Goal: Task Accomplishment & Management: Manage account settings

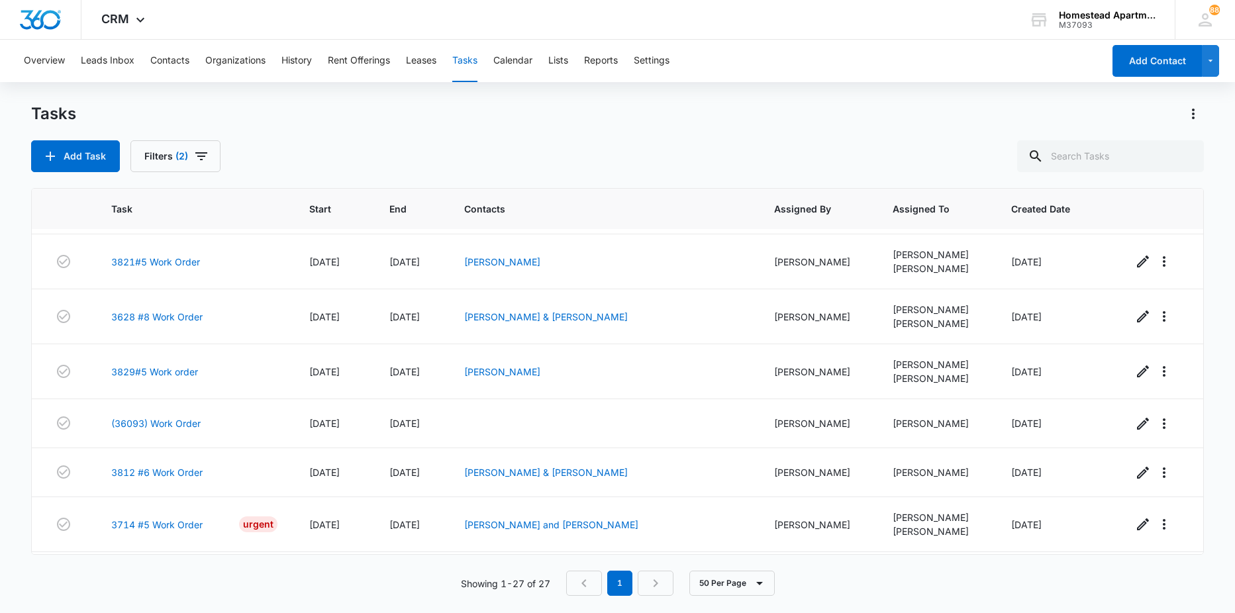
scroll to position [1052, 0]
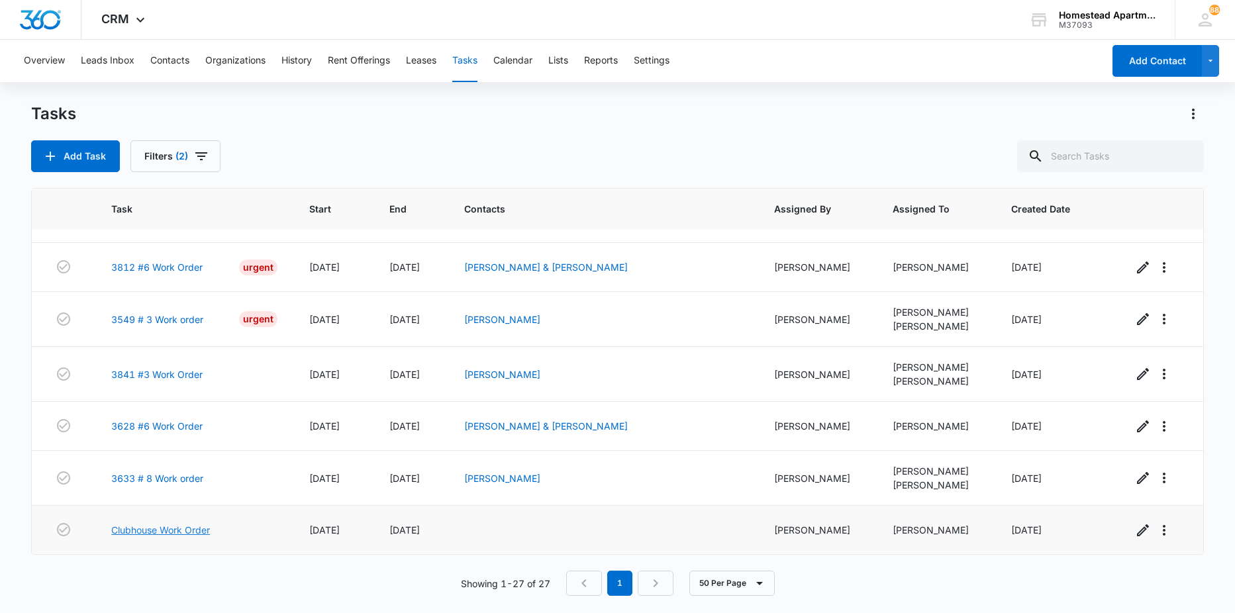
click at [142, 526] on link "Clubhouse Work Order" at bounding box center [160, 530] width 99 height 14
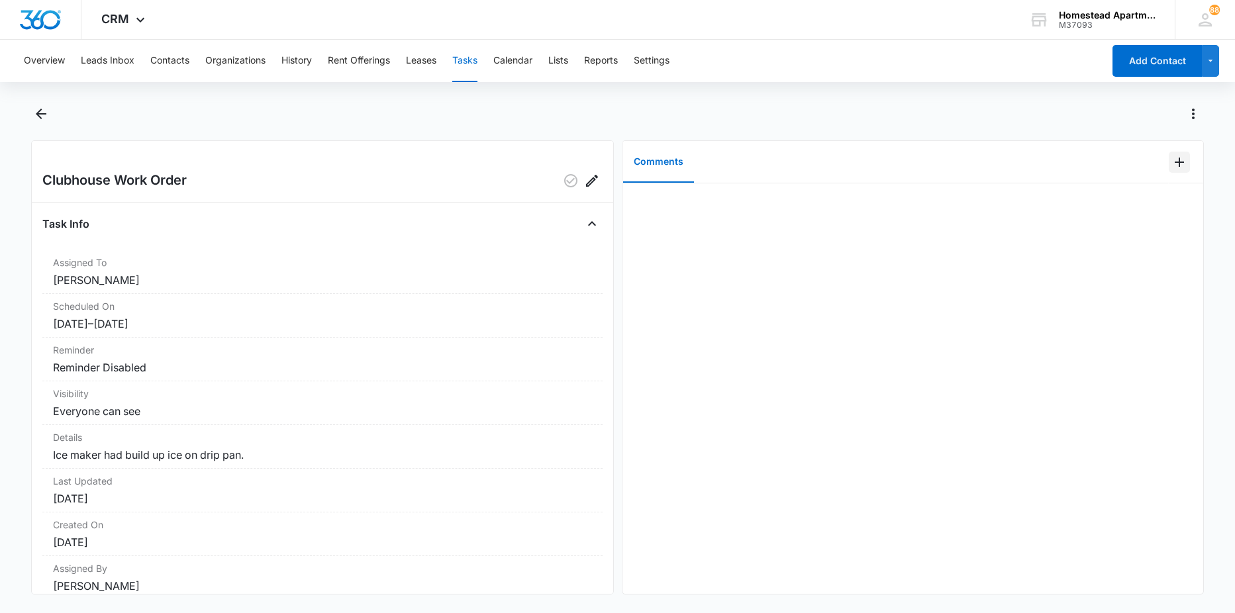
click at [1173, 163] on icon "Add Comment" at bounding box center [1179, 162] width 16 height 16
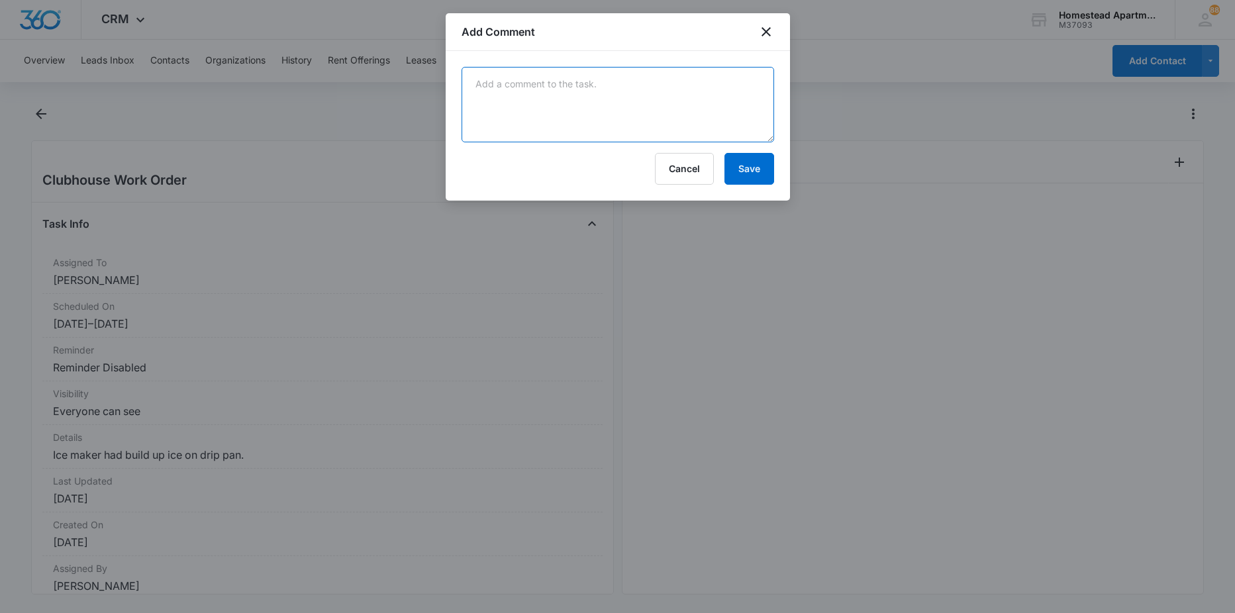
click at [668, 111] on textarea at bounding box center [618, 104] width 313 height 75
type textarea "removed ice unclogged drip pan drain"
click at [767, 167] on button "Save" at bounding box center [749, 169] width 50 height 32
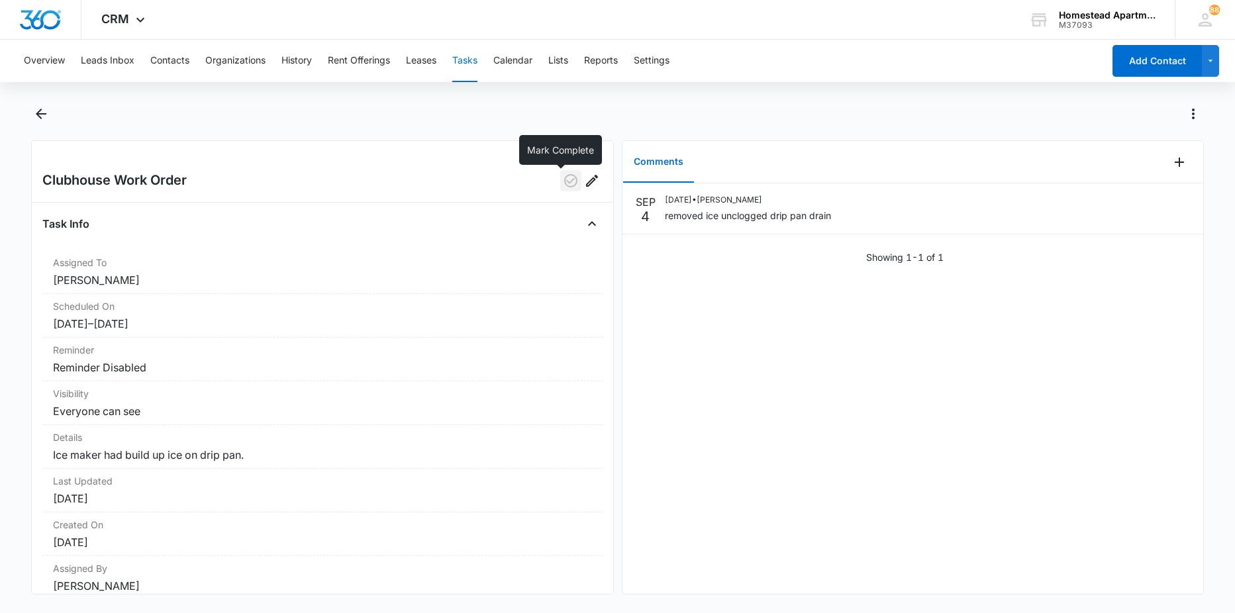
click at [567, 183] on icon "button" at bounding box center [571, 181] width 16 height 16
click at [49, 118] on icon "Back" at bounding box center [41, 114] width 16 height 16
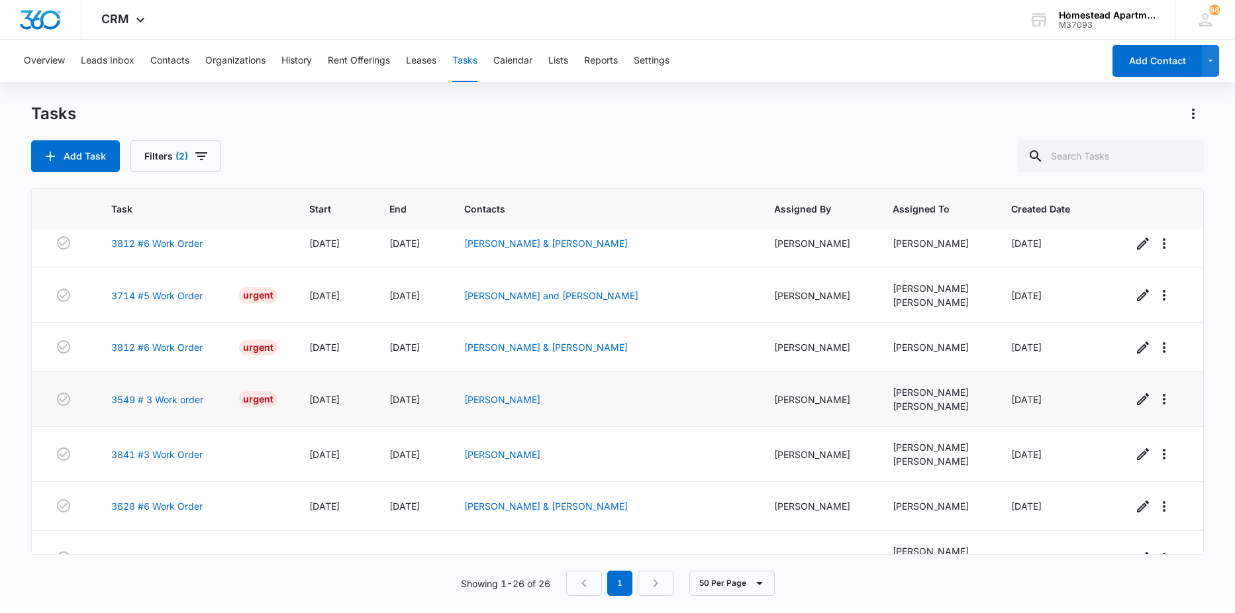
scroll to position [1003, 0]
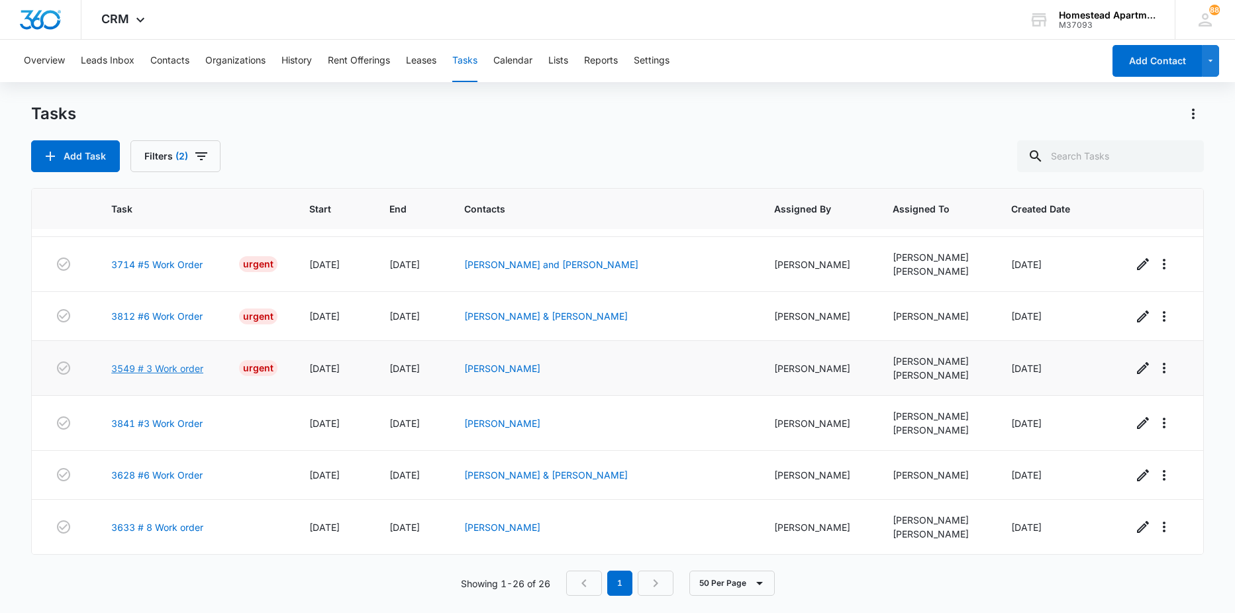
click at [143, 368] on link "3549 # 3 Work order" at bounding box center [157, 369] width 92 height 14
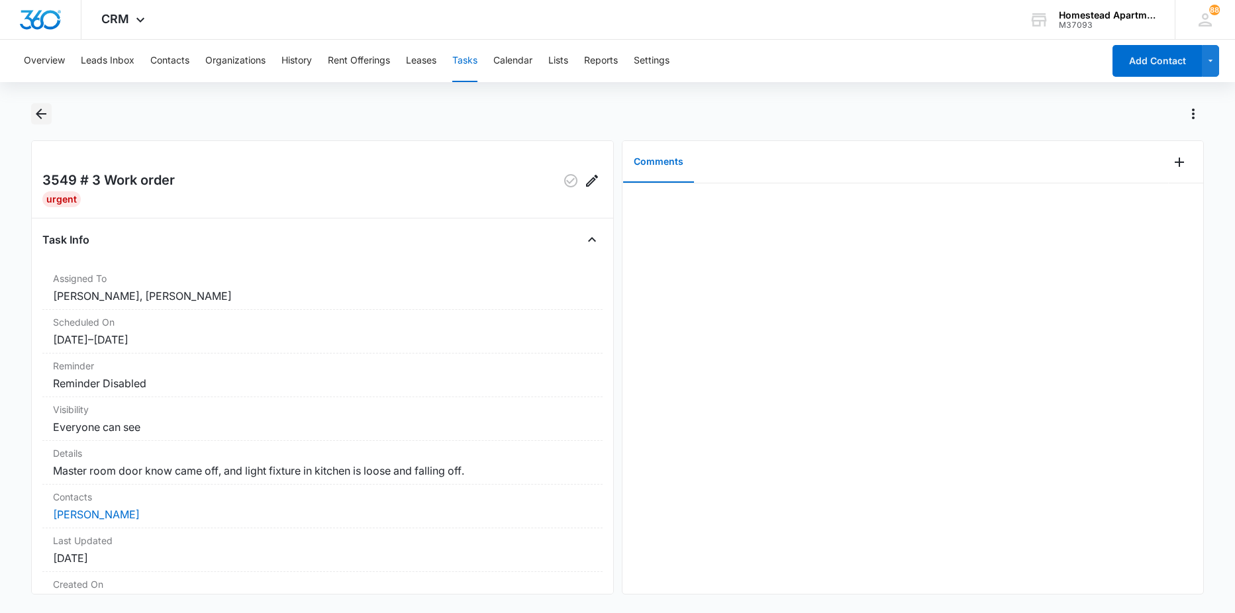
click at [33, 116] on icon "Back" at bounding box center [41, 114] width 16 height 16
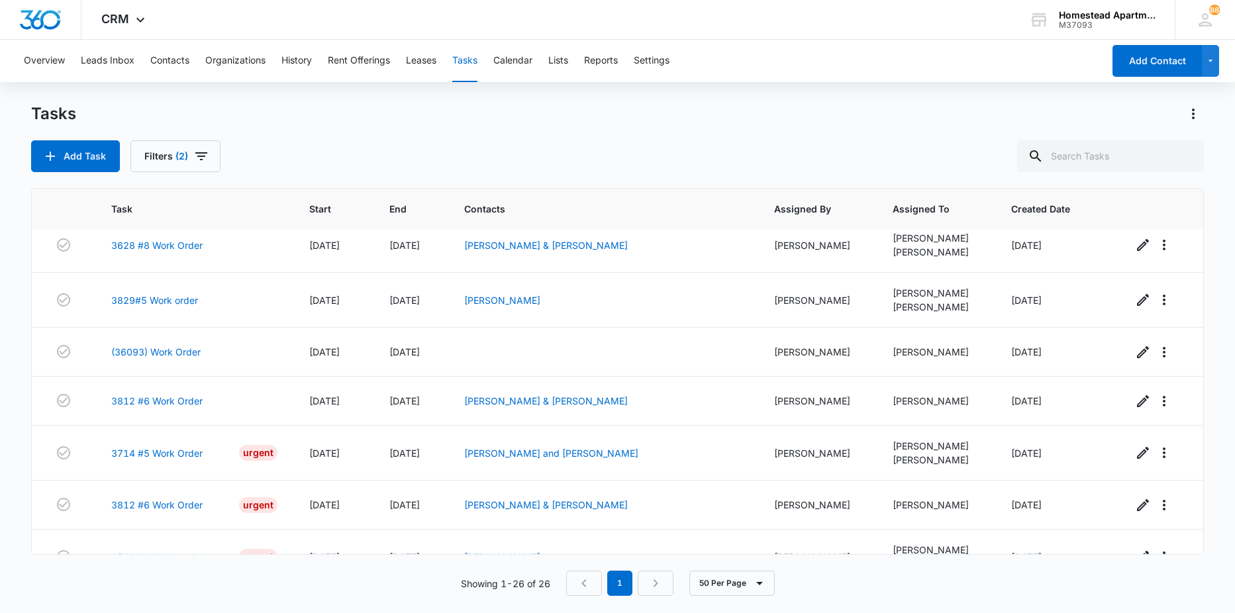
scroll to position [1003, 0]
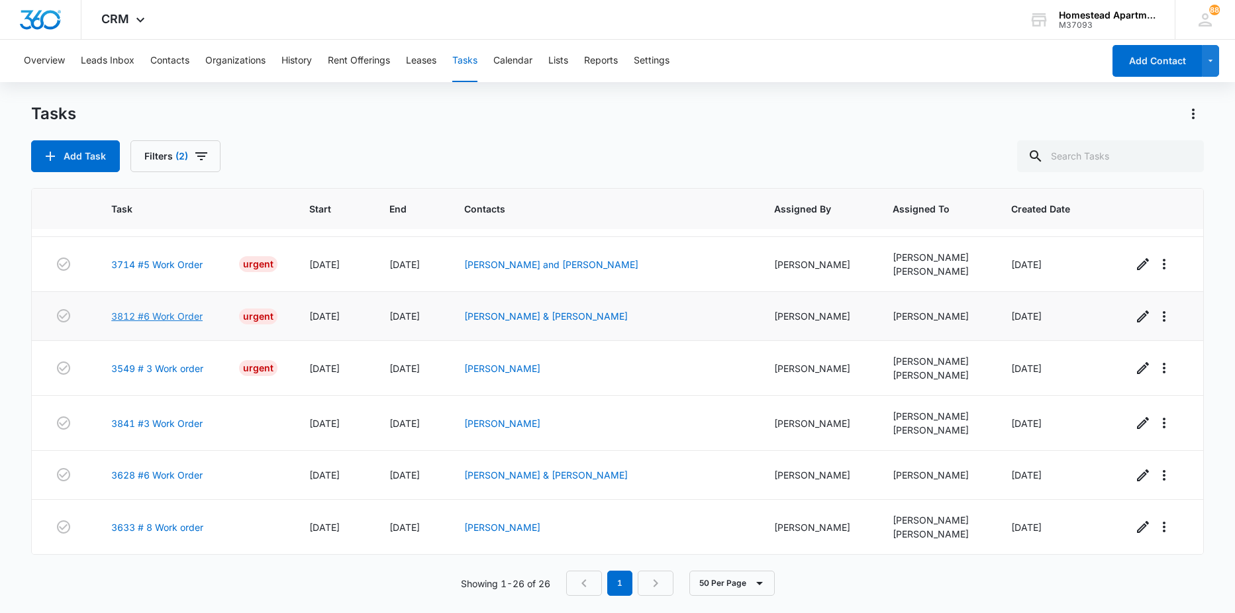
click at [177, 317] on link "3812 #6 Work Order" at bounding box center [156, 316] width 91 height 14
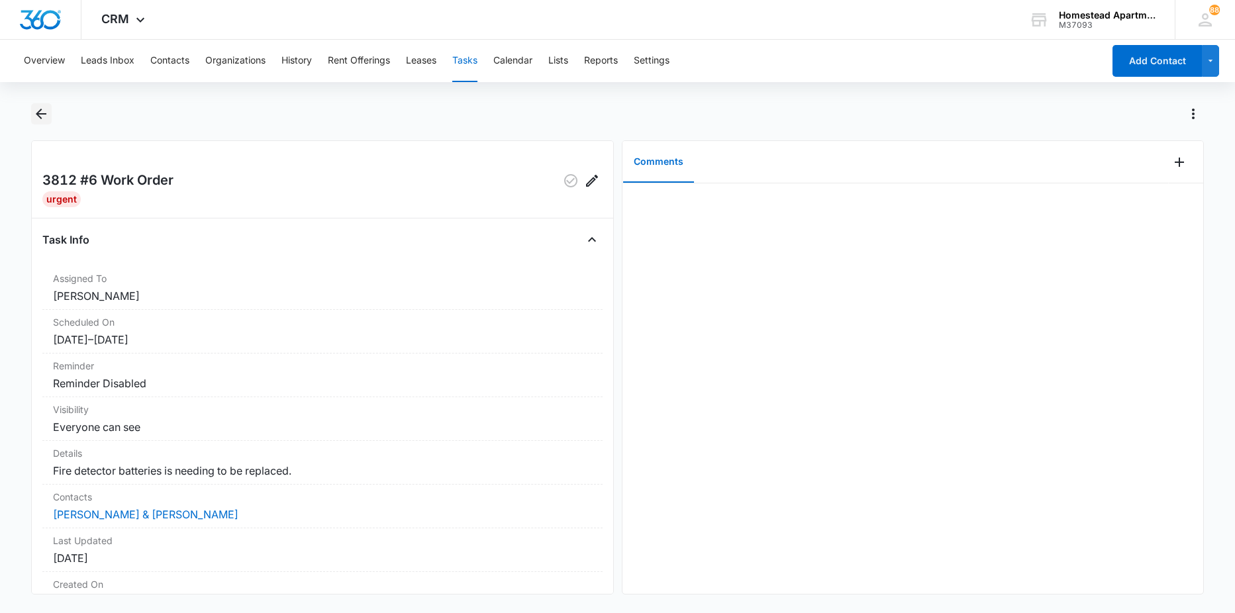
click at [45, 110] on icon "Back" at bounding box center [41, 114] width 16 height 16
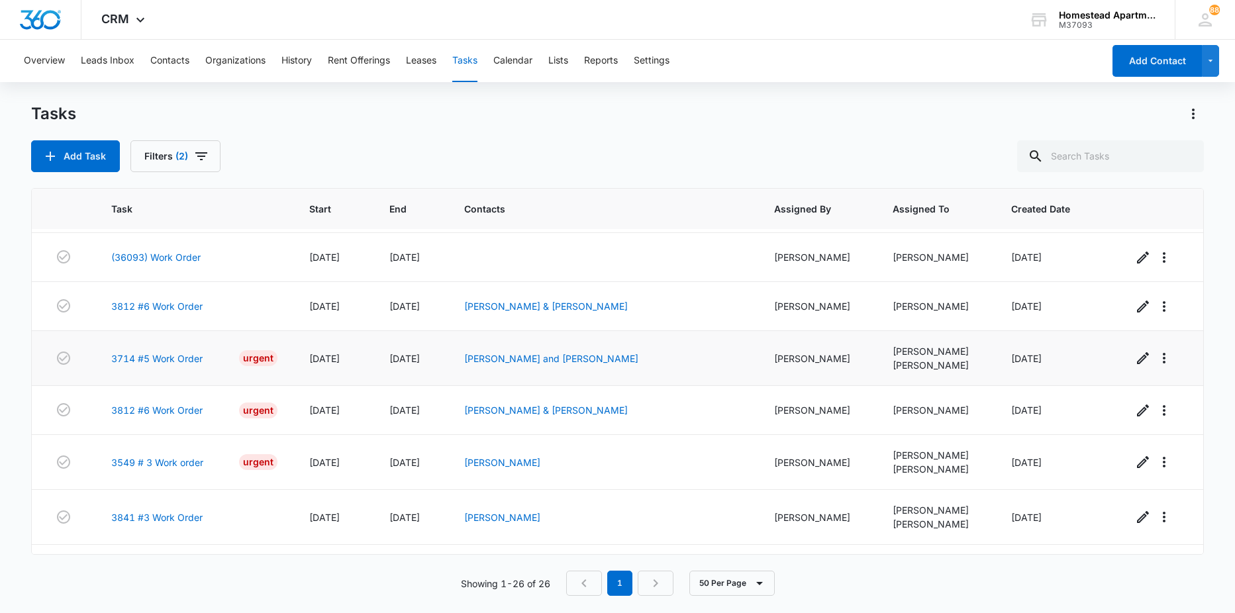
scroll to position [1003, 0]
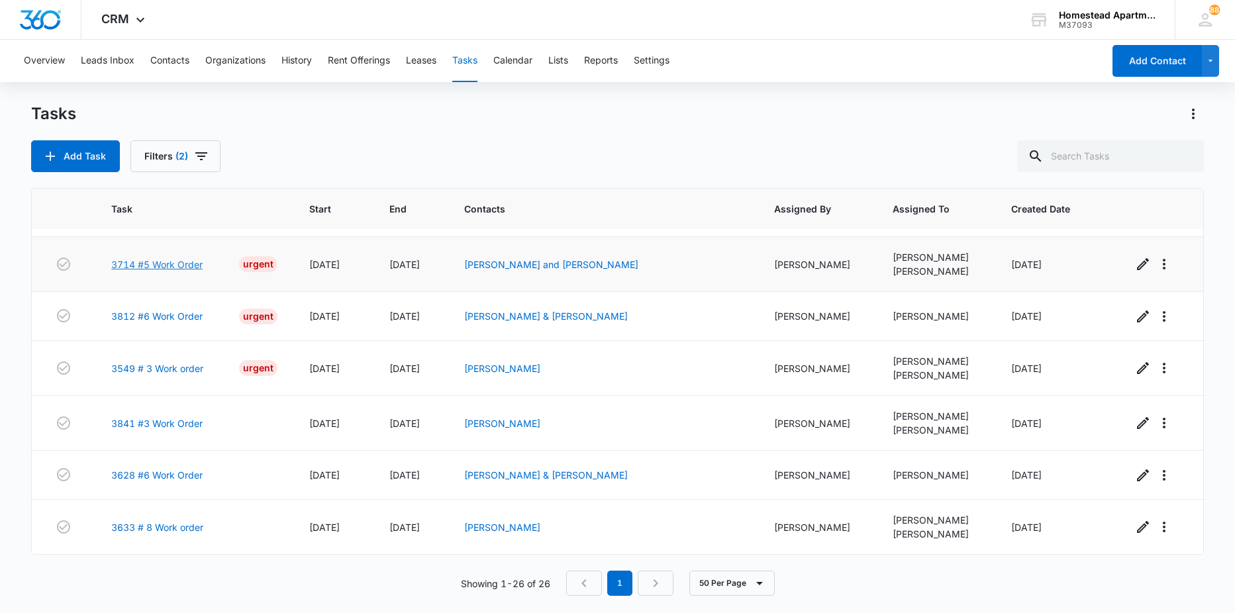
click at [165, 265] on link "3714 #5 Work Order" at bounding box center [156, 265] width 91 height 14
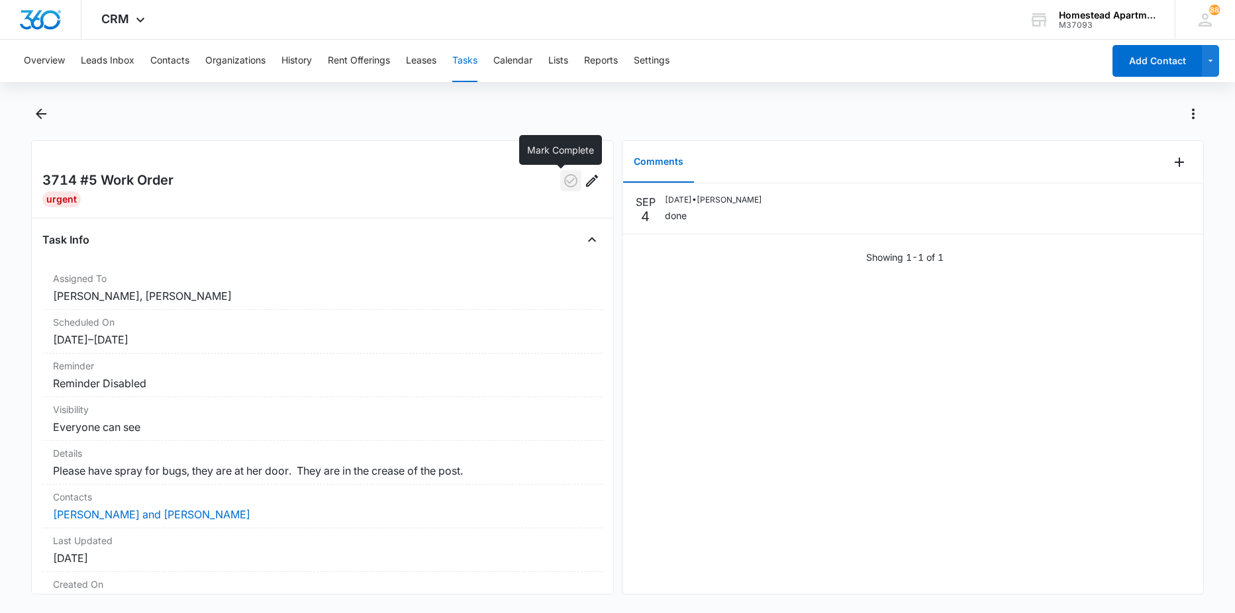
click at [560, 179] on button "button" at bounding box center [570, 180] width 21 height 21
click at [41, 112] on icon "Back" at bounding box center [41, 114] width 16 height 16
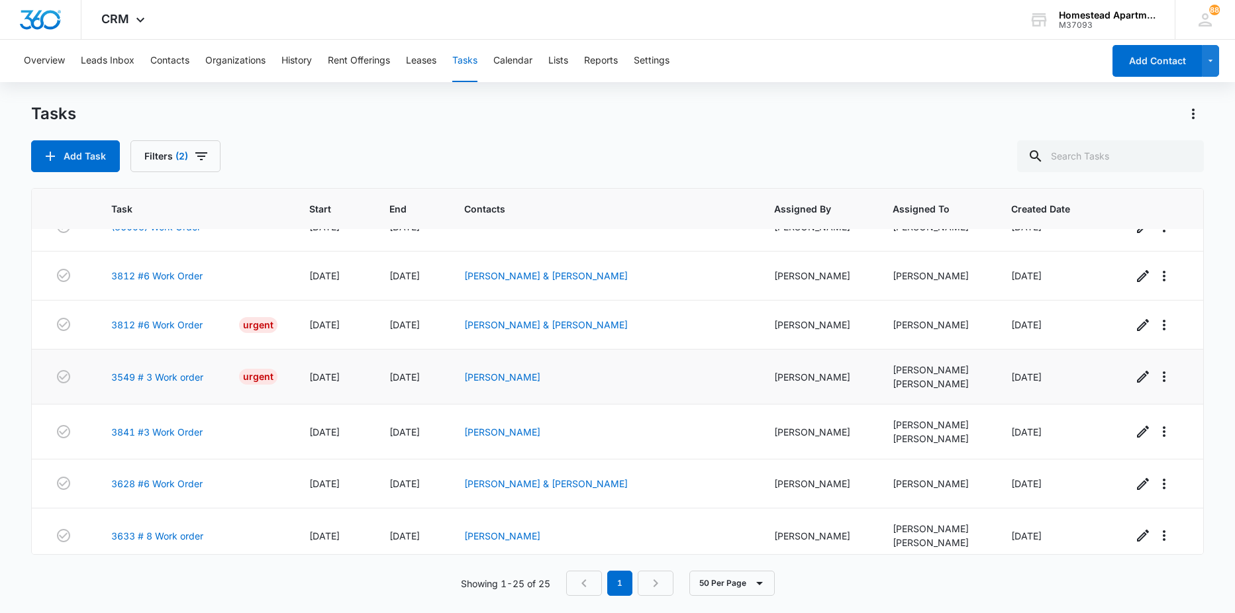
scroll to position [948, 0]
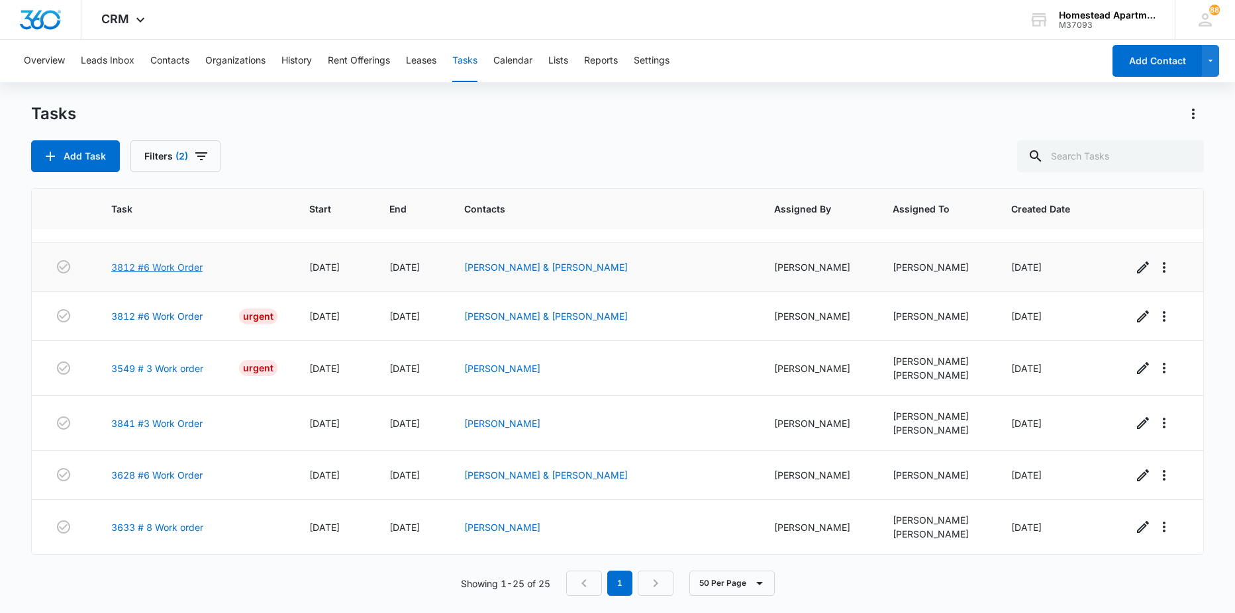
click at [166, 268] on link "3812 #6 Work Order" at bounding box center [156, 267] width 91 height 14
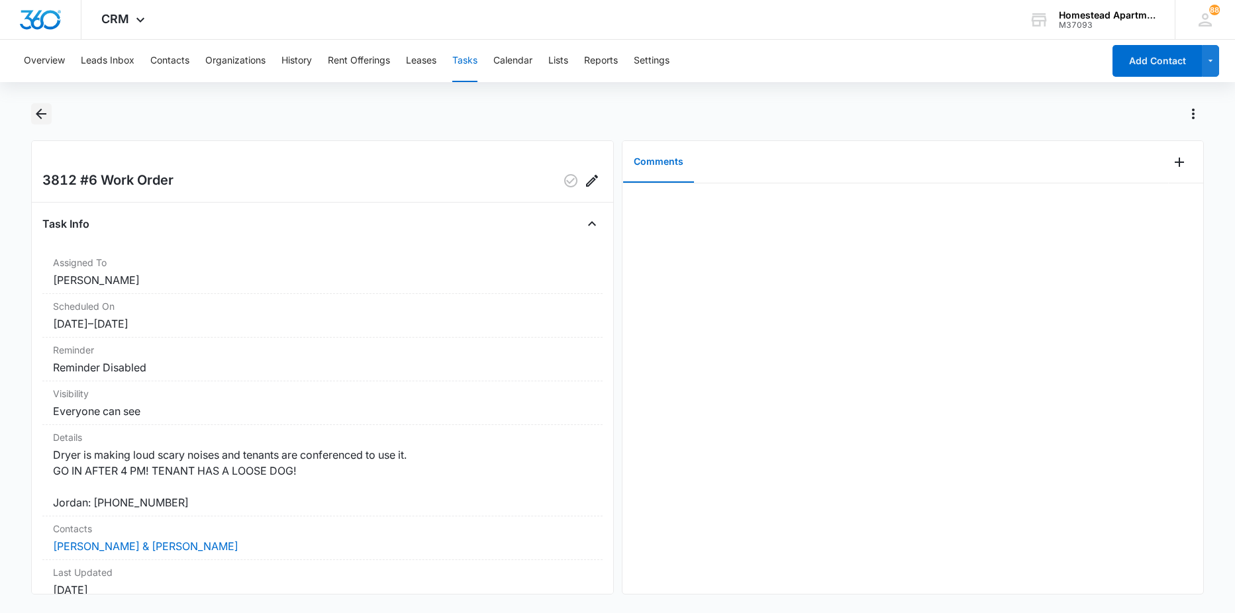
click at [48, 113] on icon "Back" at bounding box center [41, 114] width 16 height 16
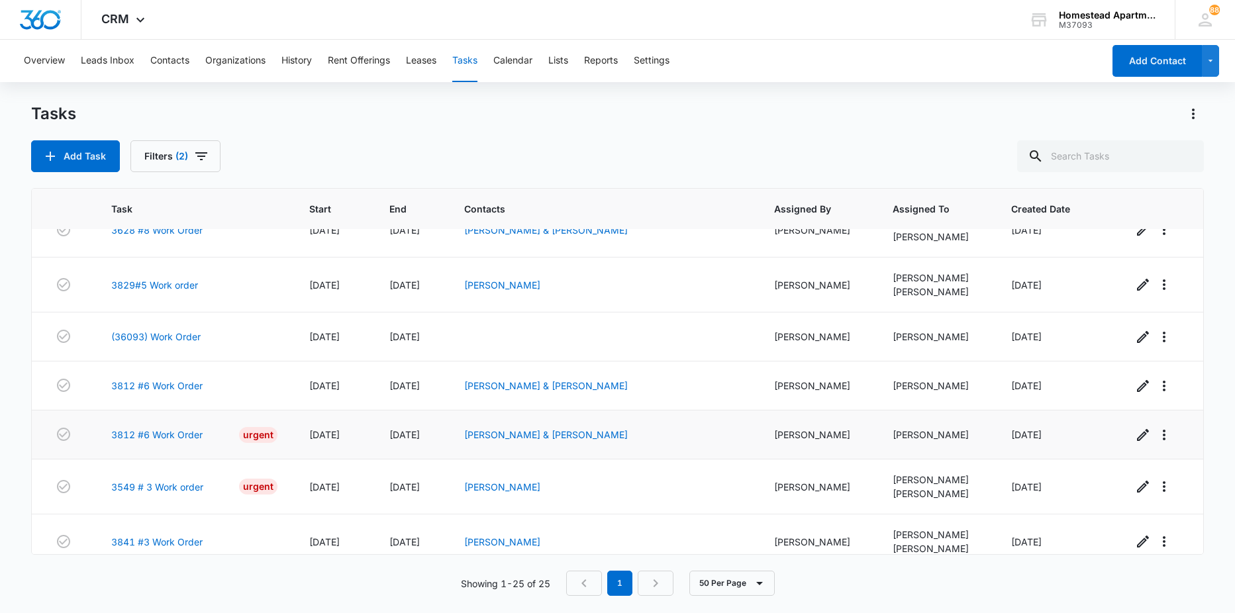
scroll to position [815, 0]
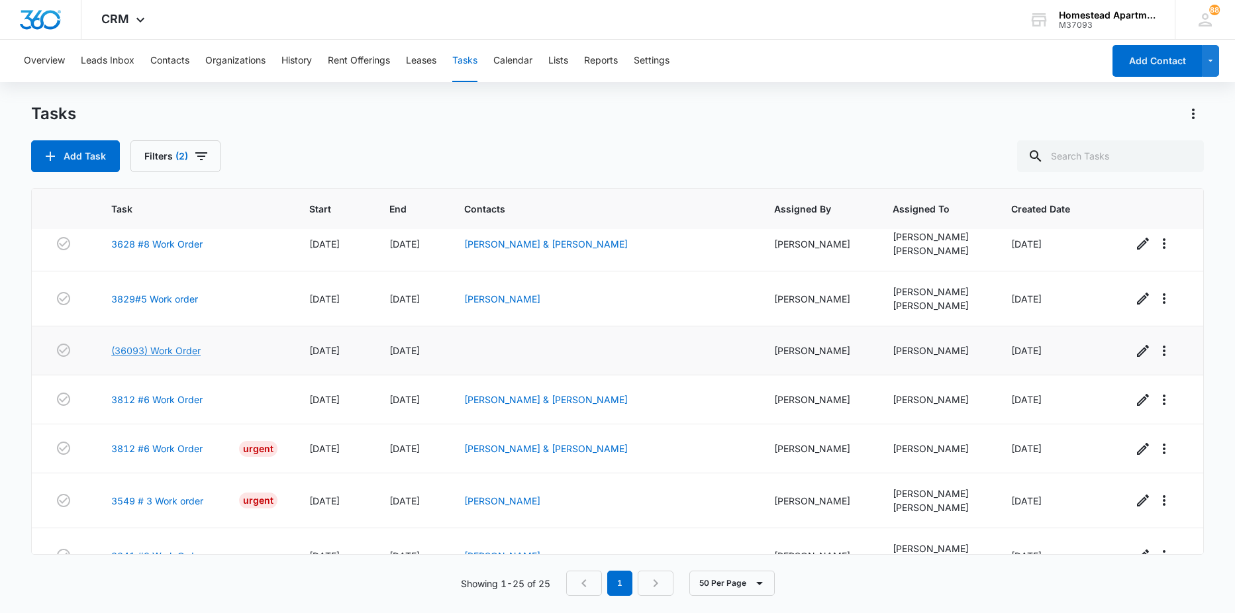
click at [159, 348] on link "(36093) Work Order" at bounding box center [155, 351] width 89 height 14
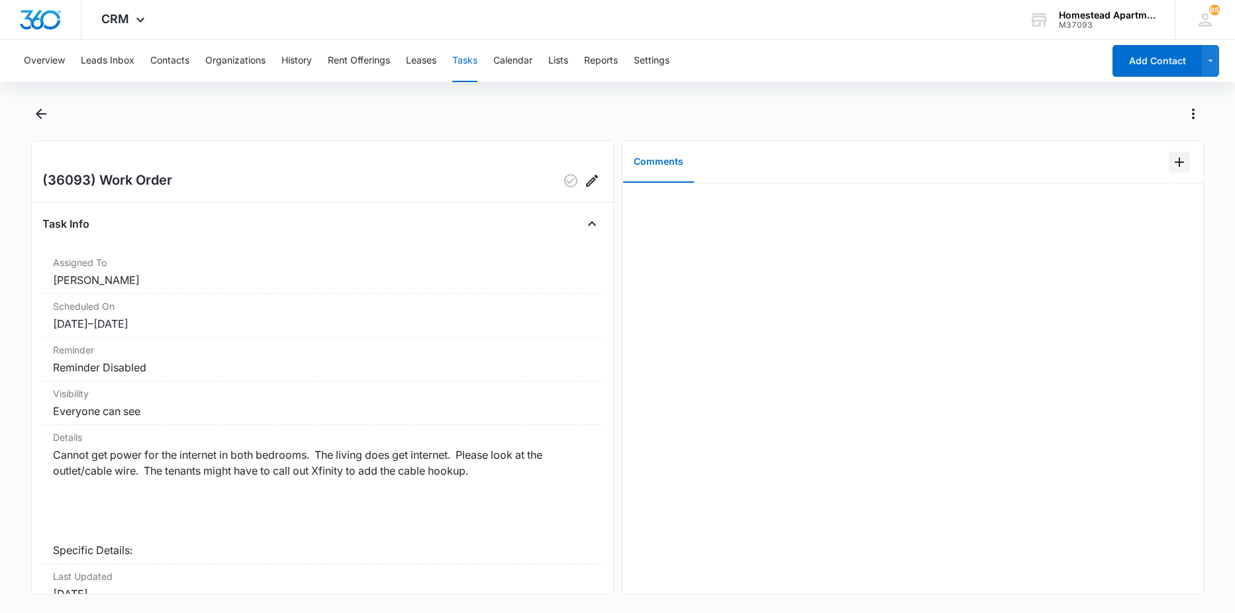
click at [1171, 160] on icon "Add Comment" at bounding box center [1179, 162] width 16 height 16
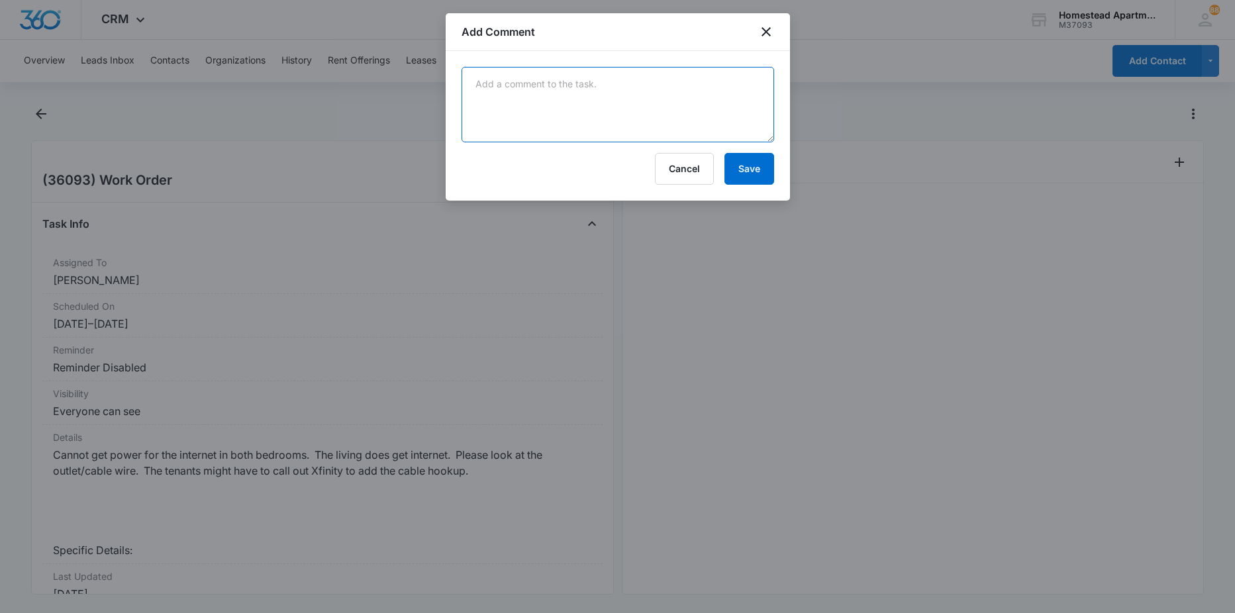
click at [610, 123] on textarea at bounding box center [618, 104] width 313 height 75
type textarea "tenant needs to contact xfinity"
click at [766, 175] on button "Save" at bounding box center [749, 169] width 50 height 32
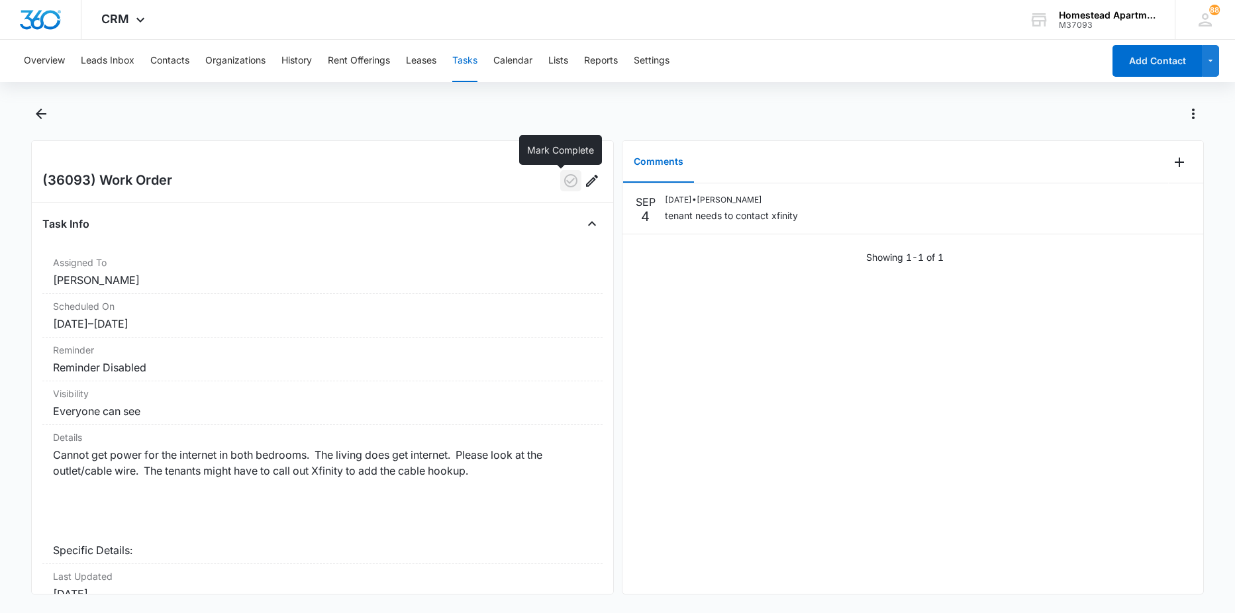
click at [567, 181] on icon "button" at bounding box center [570, 180] width 13 height 13
click at [45, 111] on icon "Back" at bounding box center [41, 114] width 16 height 16
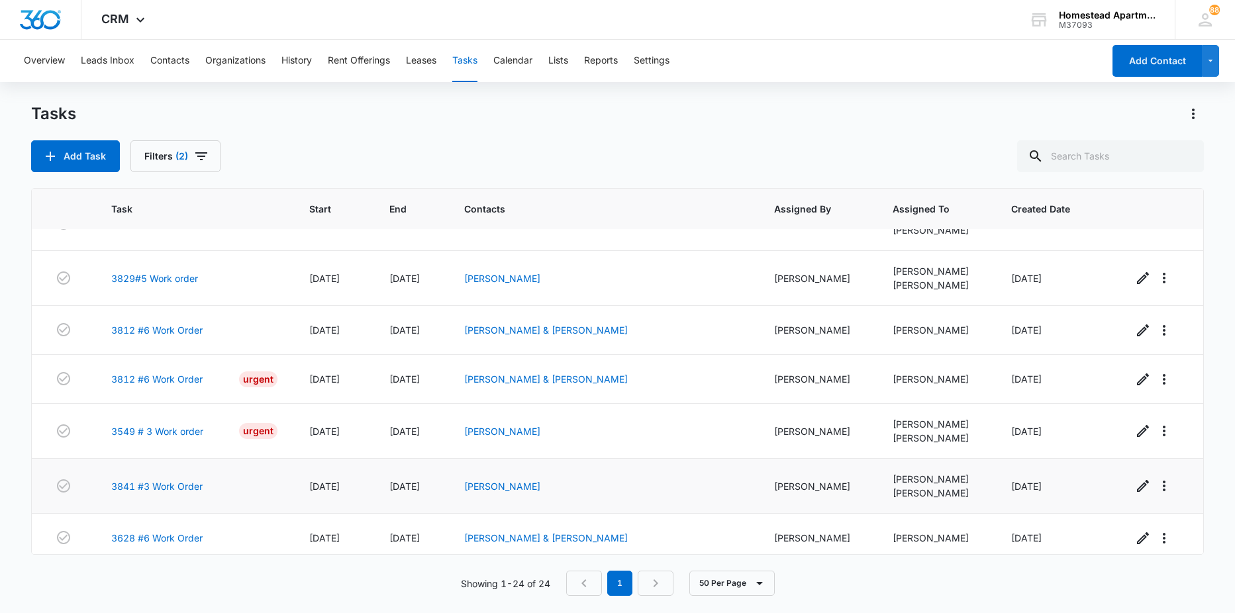
scroll to position [899, 0]
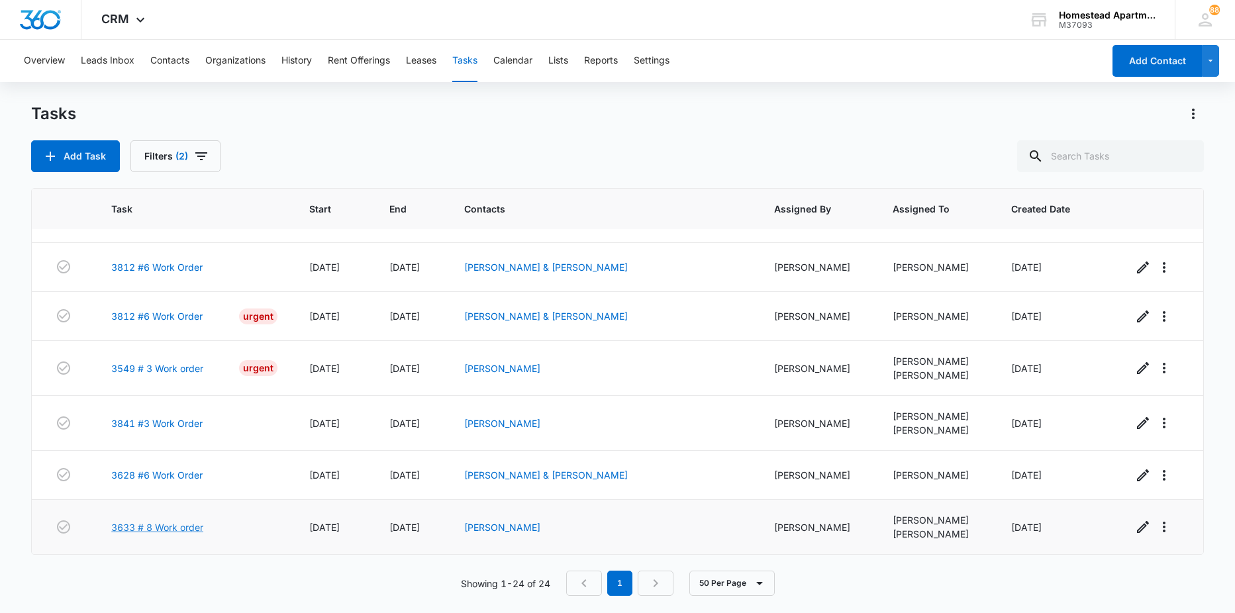
click at [199, 523] on link "3633 # 8 Work order" at bounding box center [157, 527] width 92 height 14
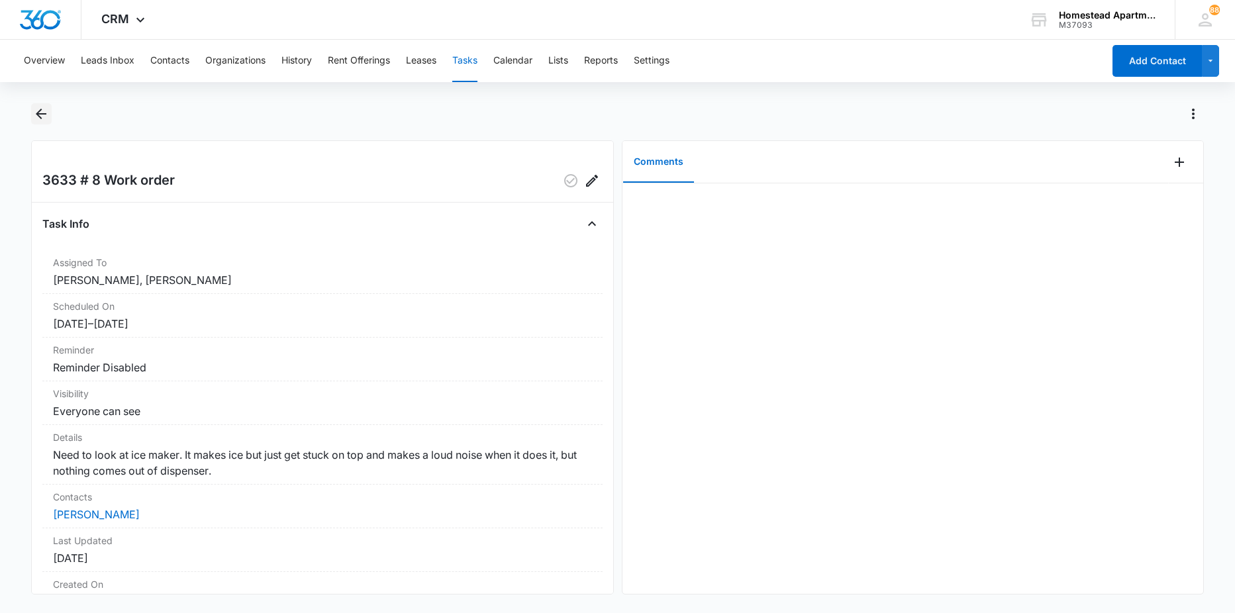
click at [42, 105] on button "Back" at bounding box center [41, 113] width 21 height 21
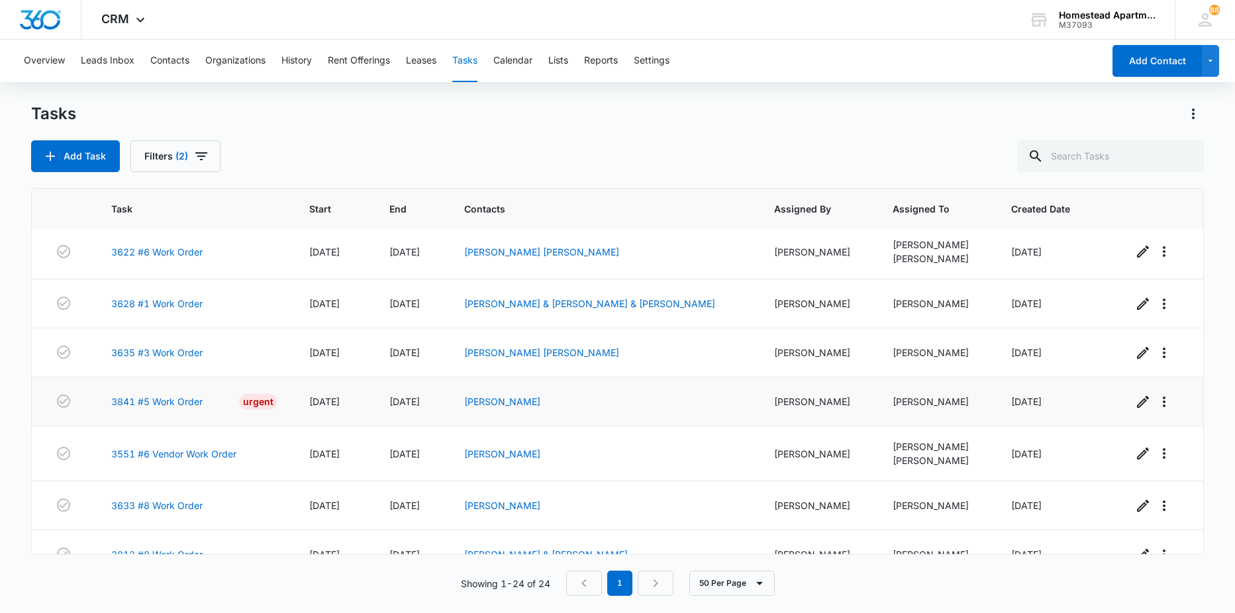
scroll to position [464, 0]
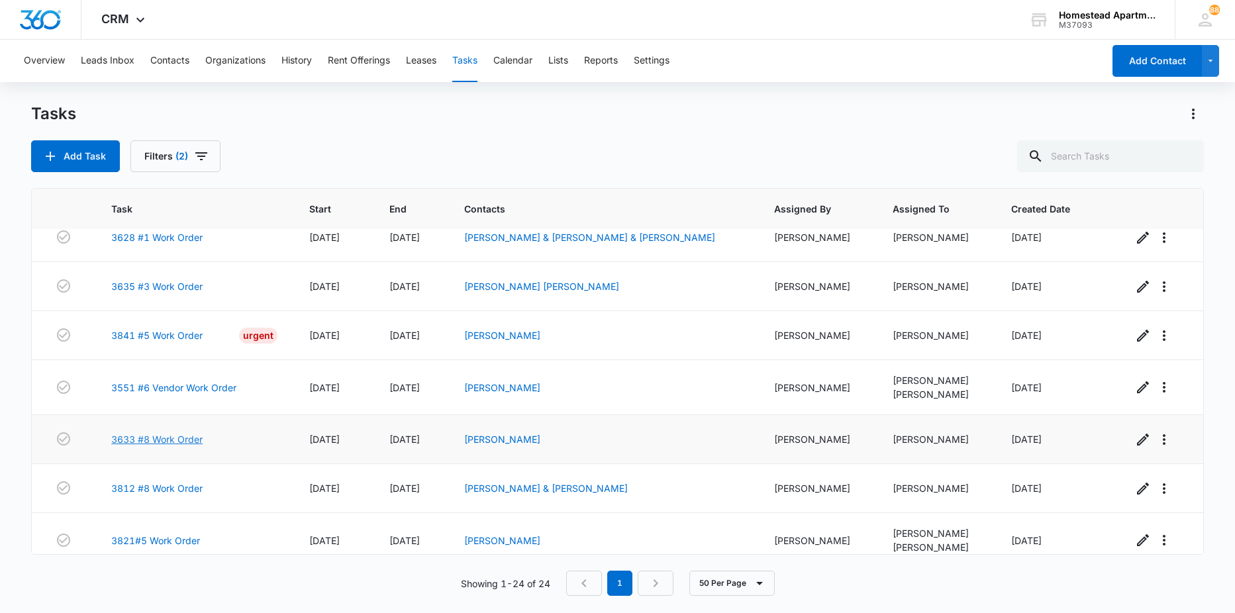
click at [176, 442] on link "3633 #8 Work Order" at bounding box center [156, 439] width 91 height 14
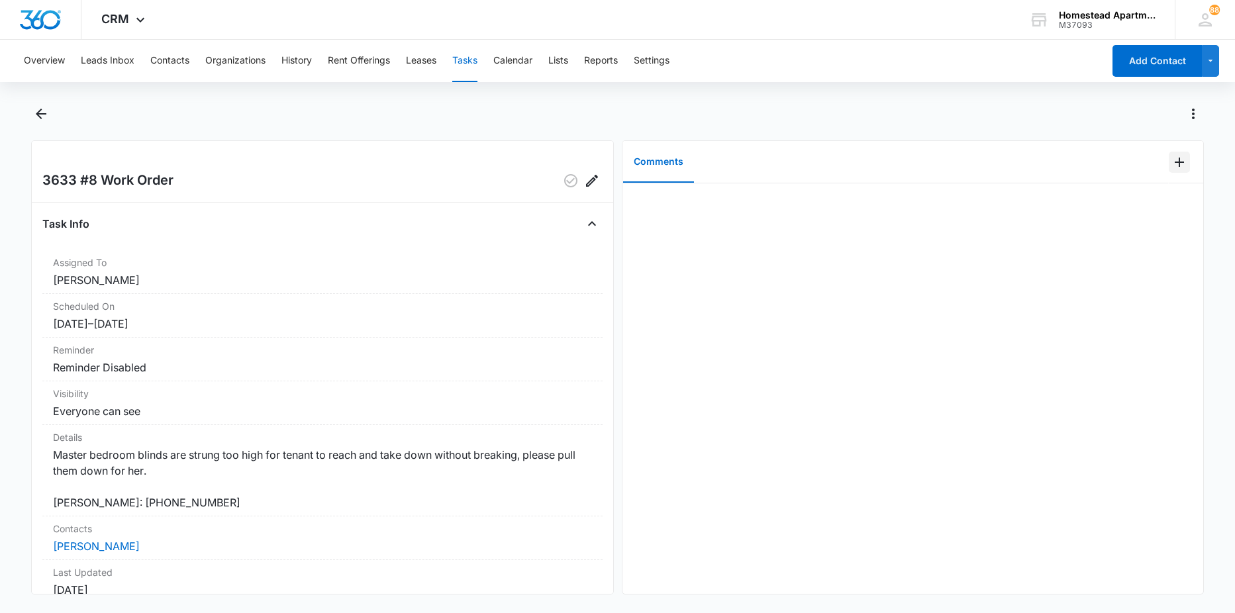
click at [1178, 156] on button "Add Comment" at bounding box center [1179, 162] width 21 height 21
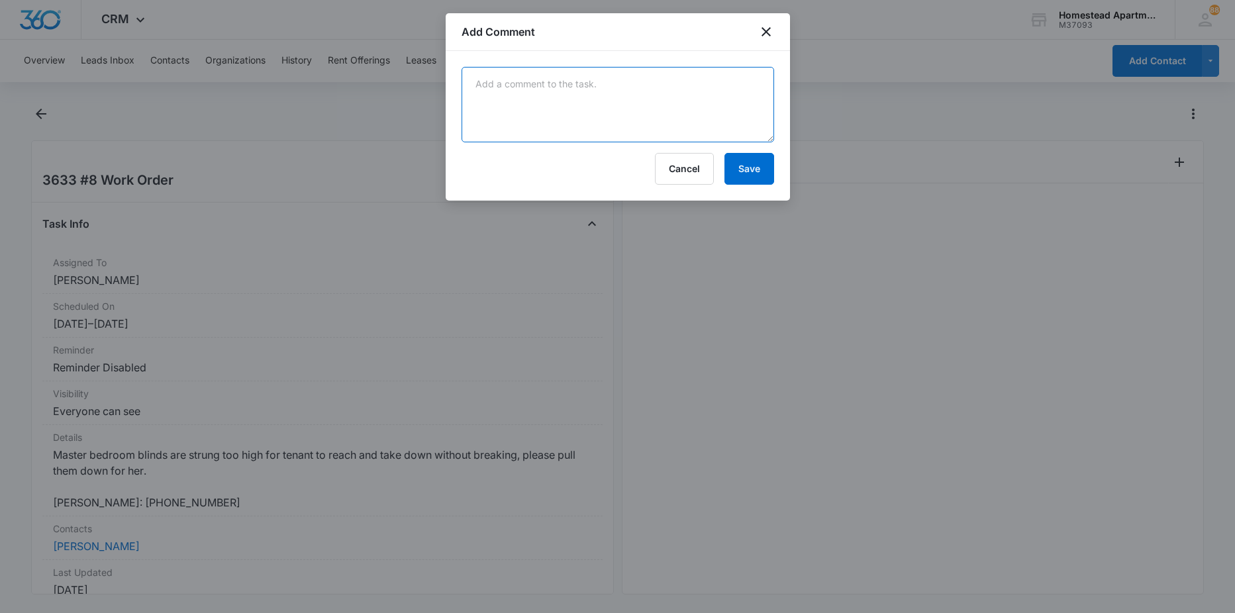
click at [611, 119] on textarea at bounding box center [618, 104] width 313 height 75
type textarea "blinds were closed. tenant responsibilty"
click at [750, 170] on button "Save" at bounding box center [749, 169] width 50 height 32
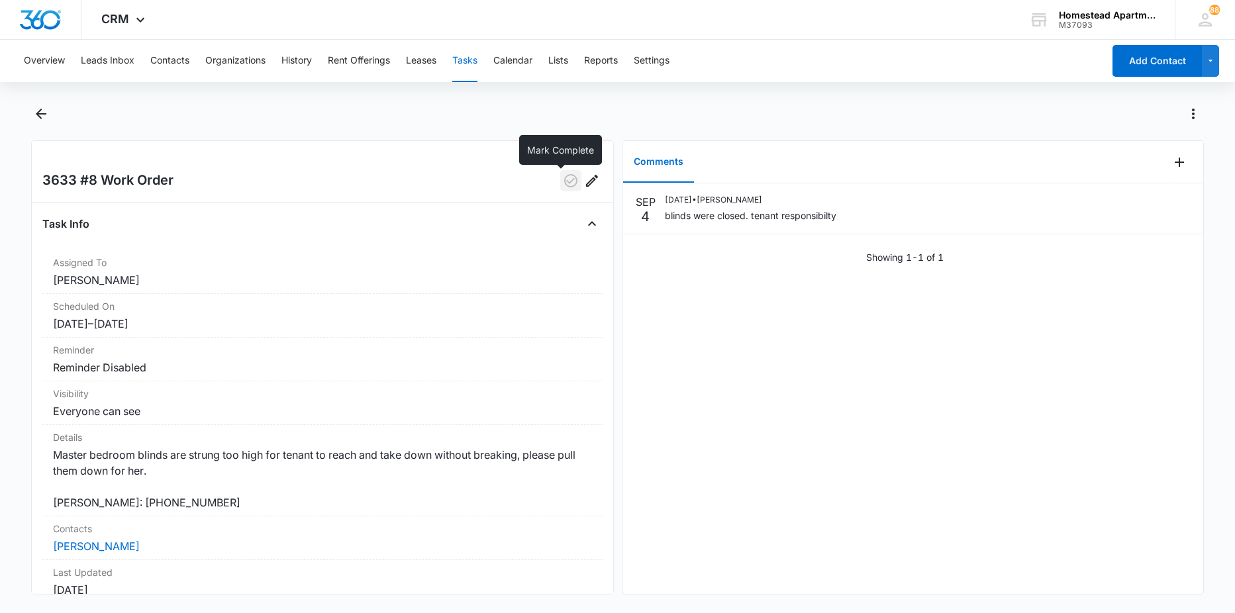
click at [568, 180] on icon "button" at bounding box center [571, 181] width 16 height 16
click at [37, 119] on icon "Back" at bounding box center [41, 114] width 16 height 16
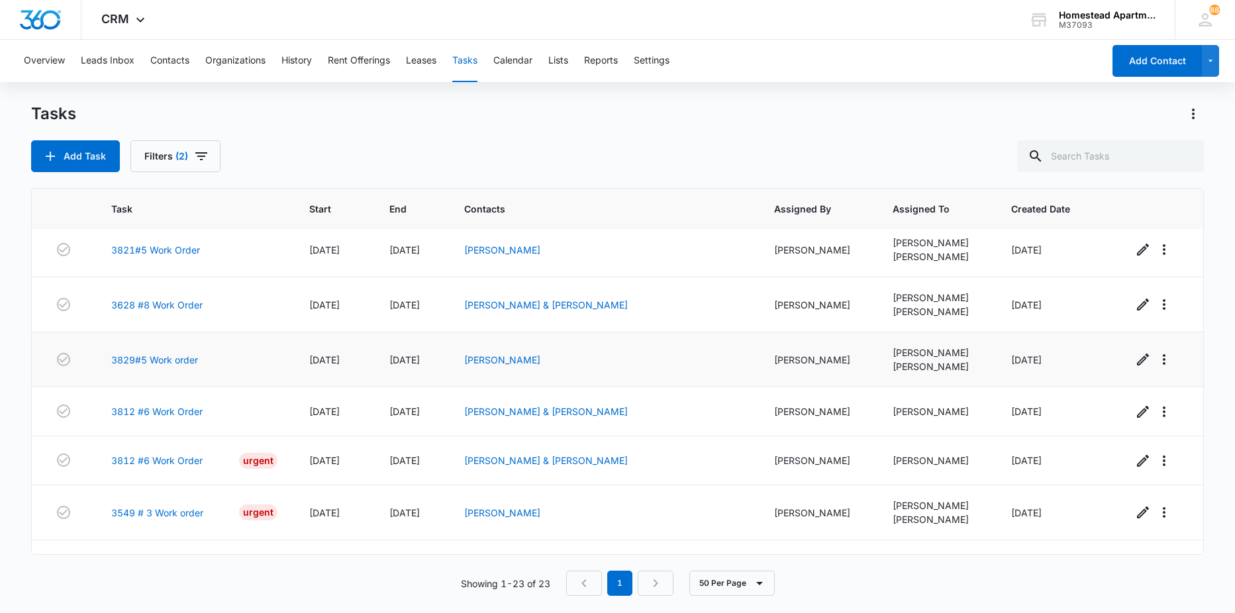
scroll to position [728, 0]
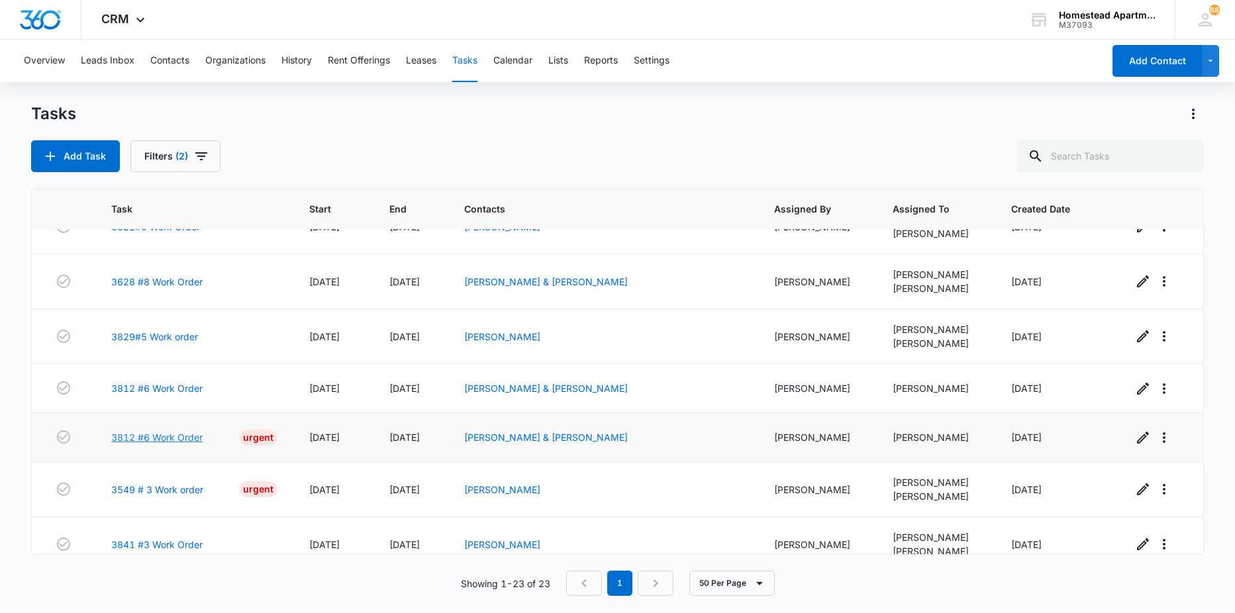
click at [195, 437] on link "3812 #6 Work Order" at bounding box center [156, 437] width 91 height 14
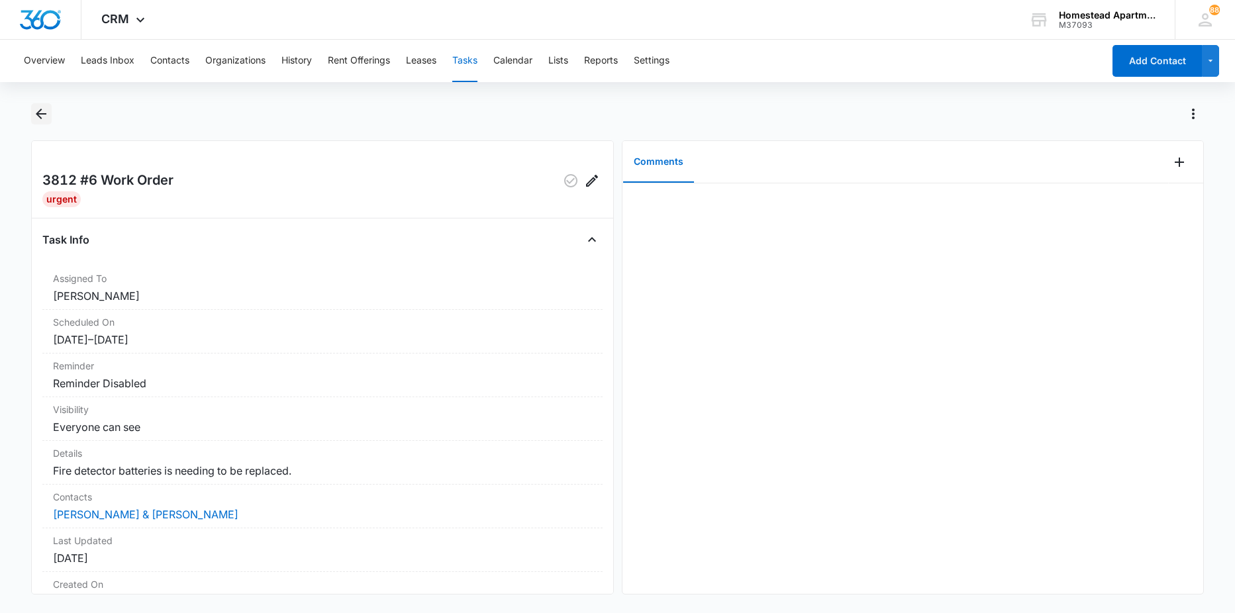
click at [46, 121] on icon "Back" at bounding box center [41, 114] width 16 height 16
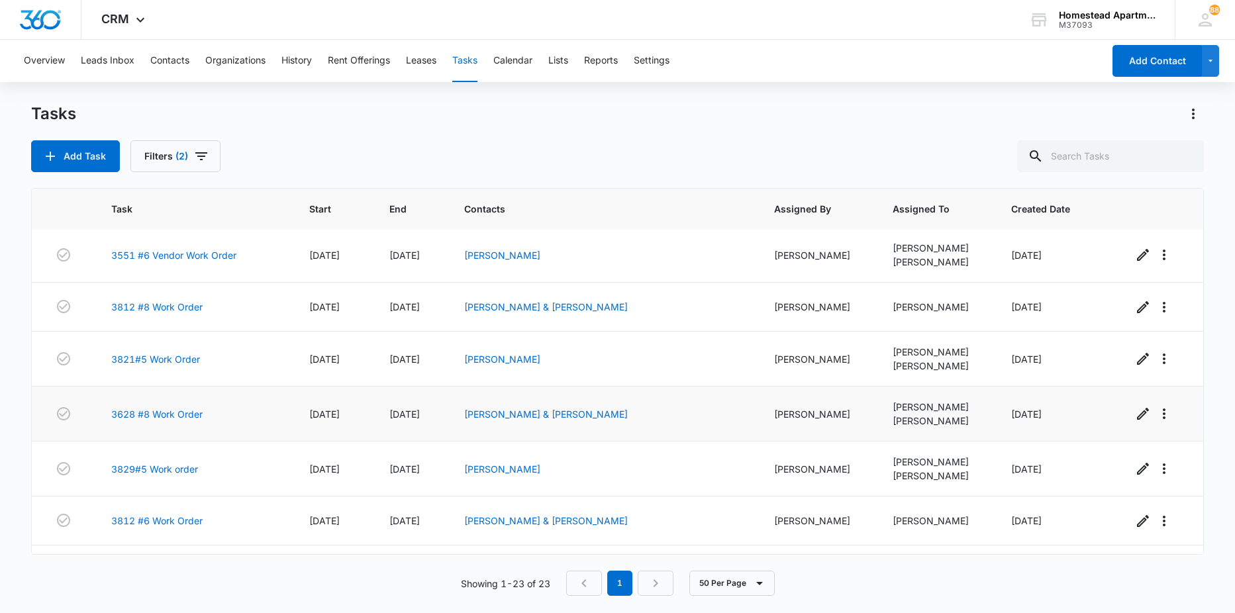
scroll to position [662, 0]
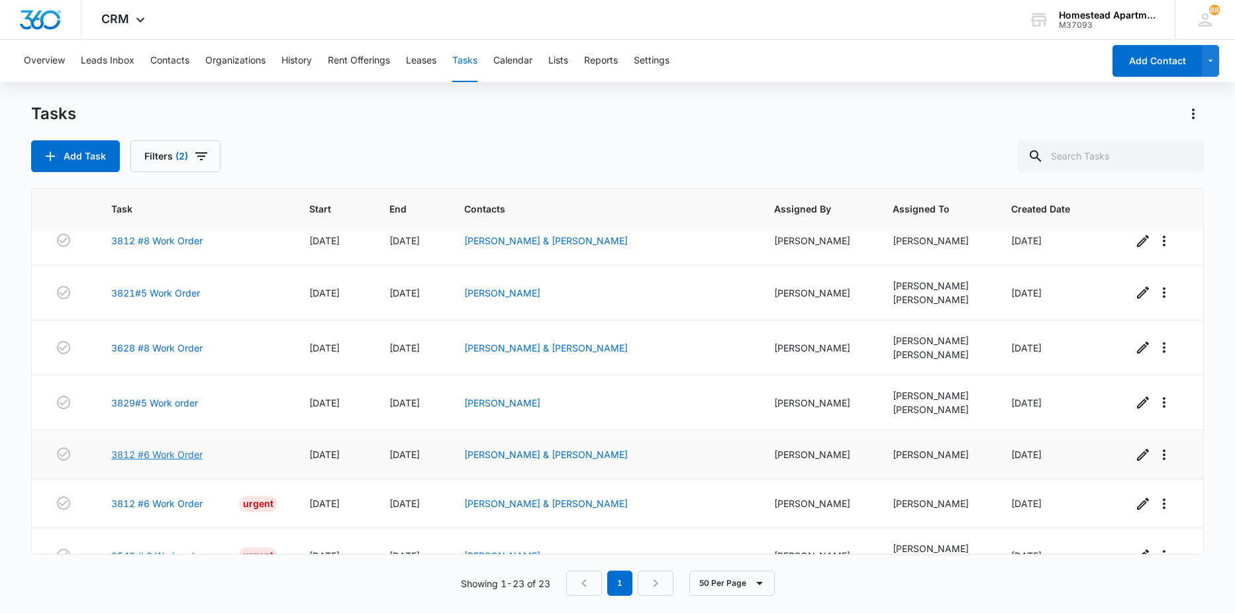
click at [192, 454] on link "3812 #6 Work Order" at bounding box center [156, 455] width 91 height 14
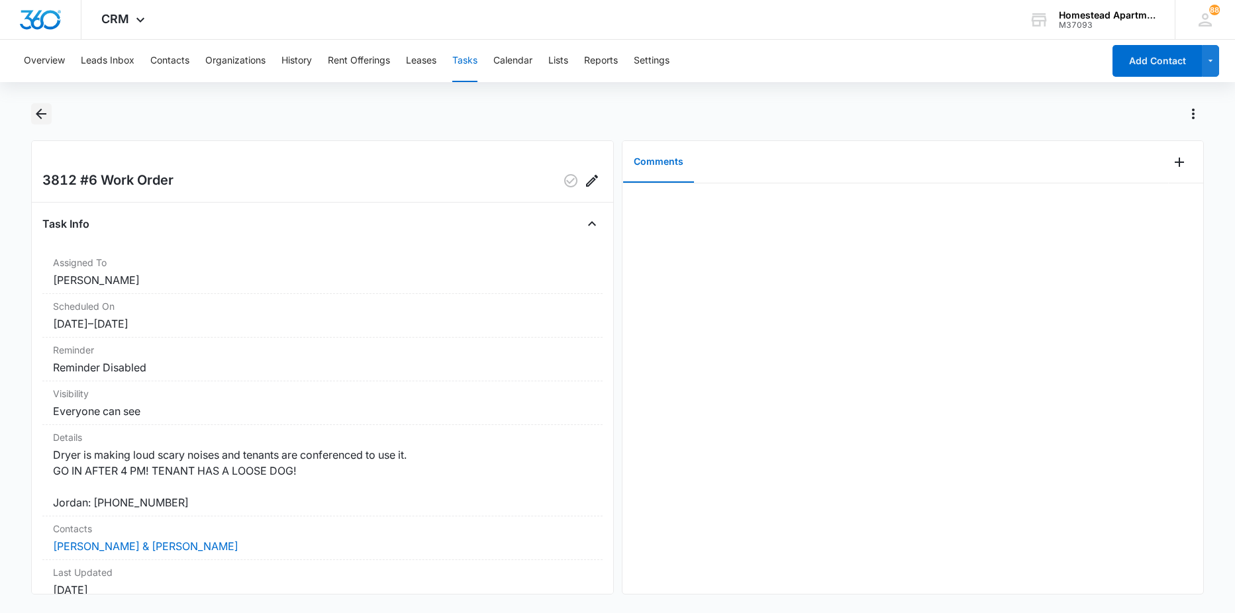
click at [41, 114] on icon "Back" at bounding box center [41, 114] width 11 height 11
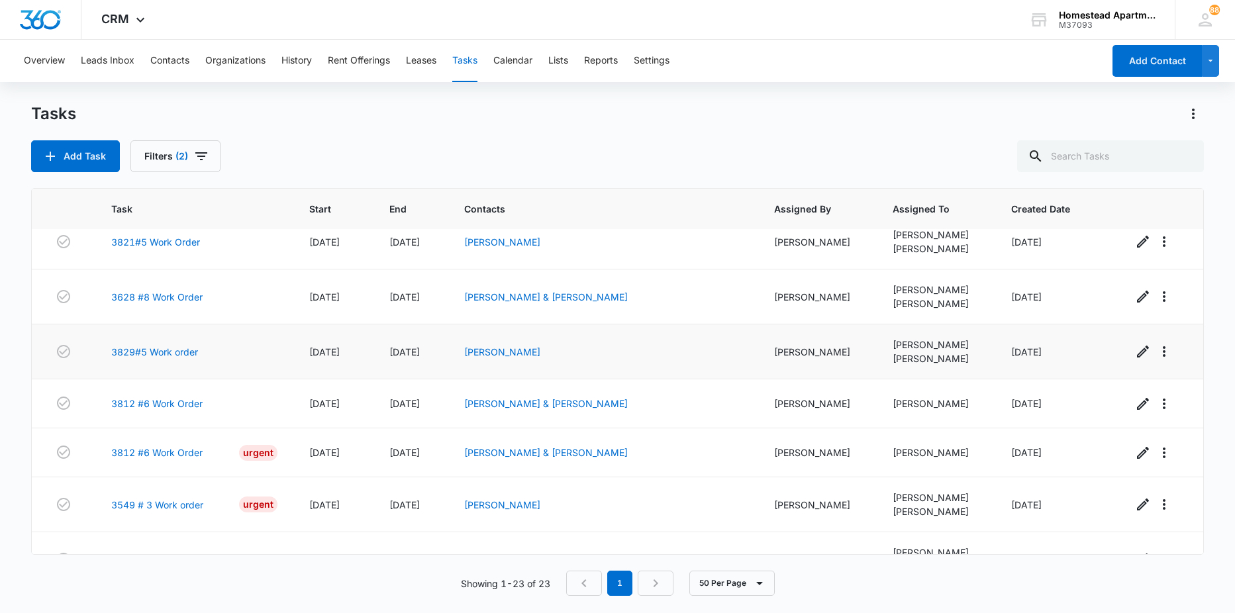
scroll to position [850, 0]
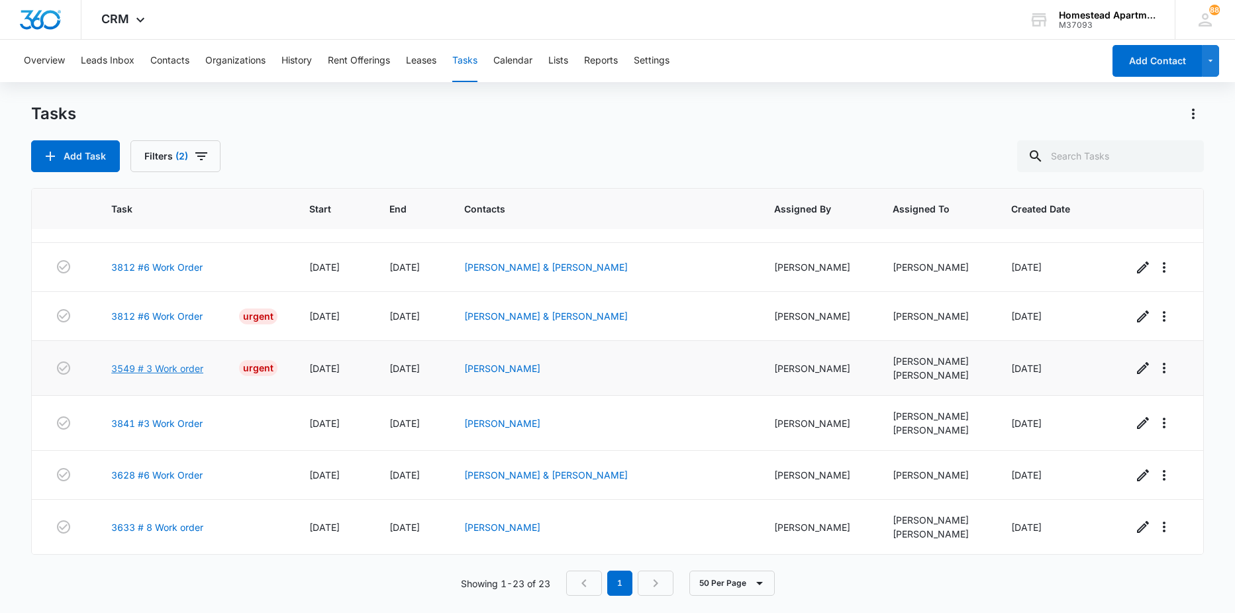
click at [166, 374] on link "3549 # 3 Work order" at bounding box center [157, 369] width 92 height 14
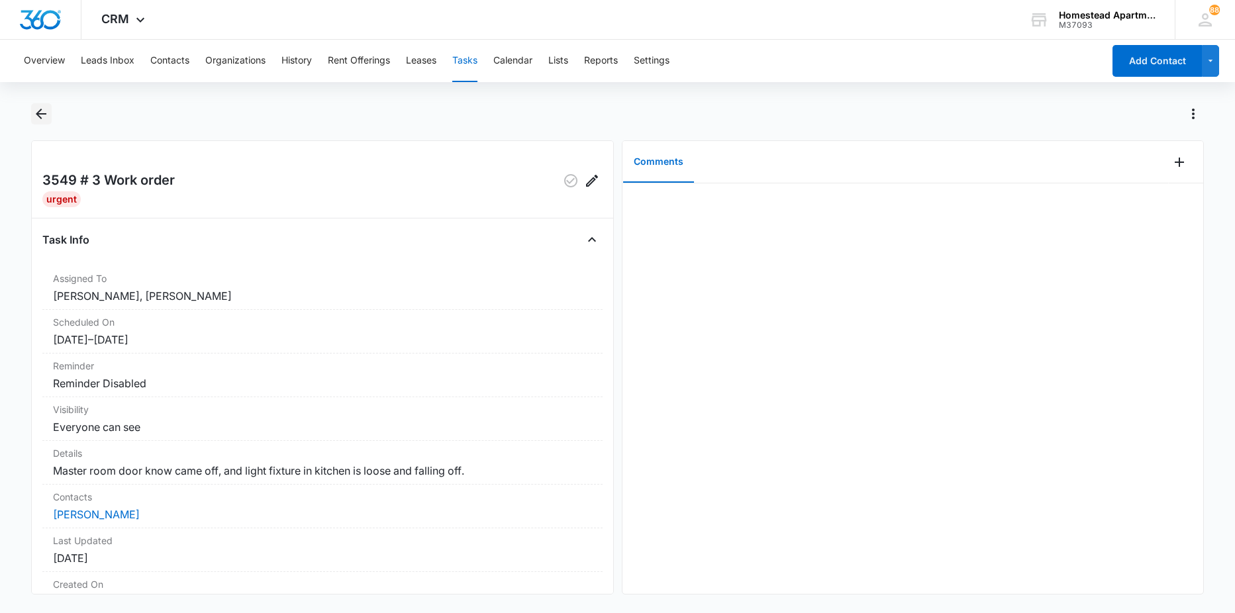
click at [37, 112] on icon "Back" at bounding box center [41, 114] width 16 height 16
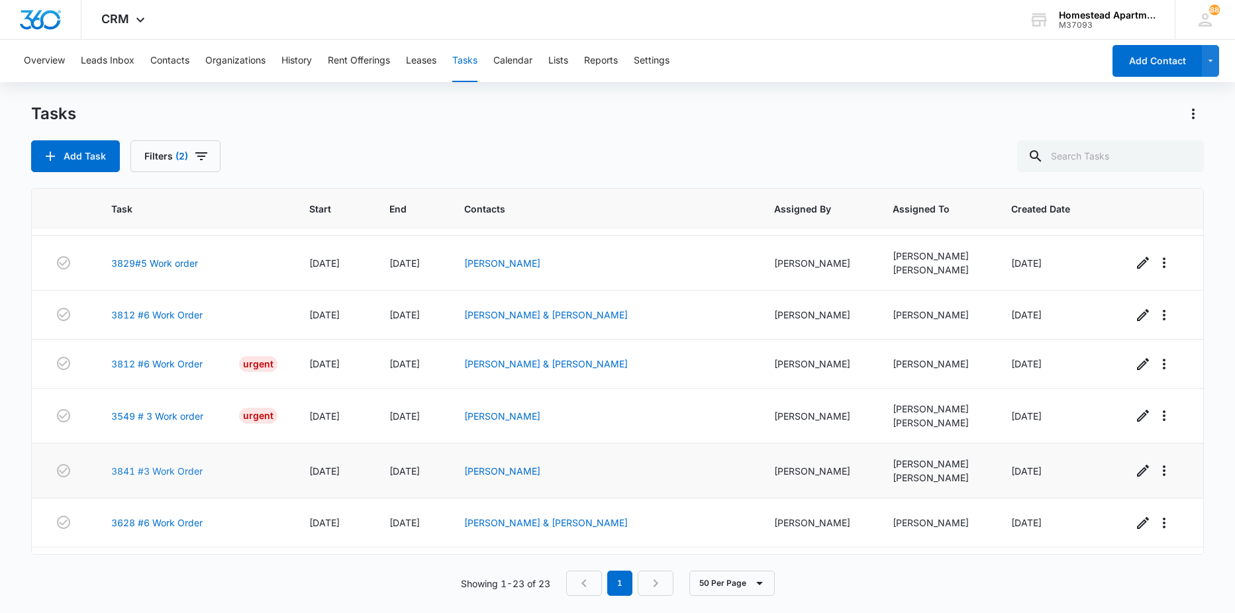
scroll to position [850, 0]
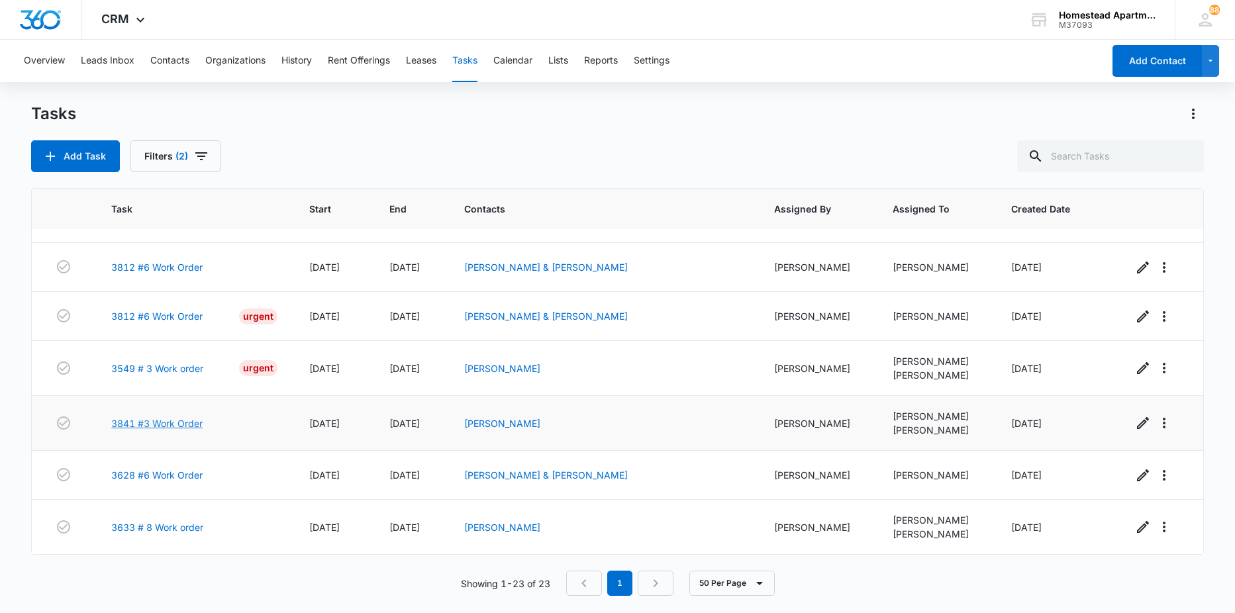
click at [183, 425] on link "3841 #3 Work Order" at bounding box center [156, 424] width 91 height 14
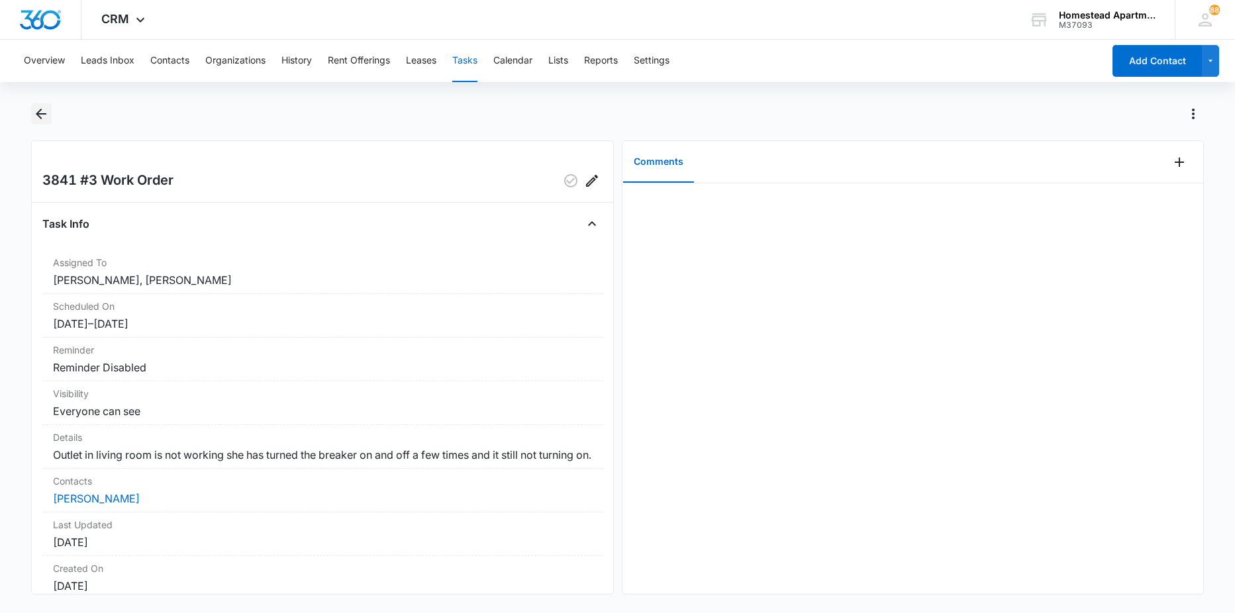
click at [40, 119] on icon "Back" at bounding box center [41, 114] width 16 height 16
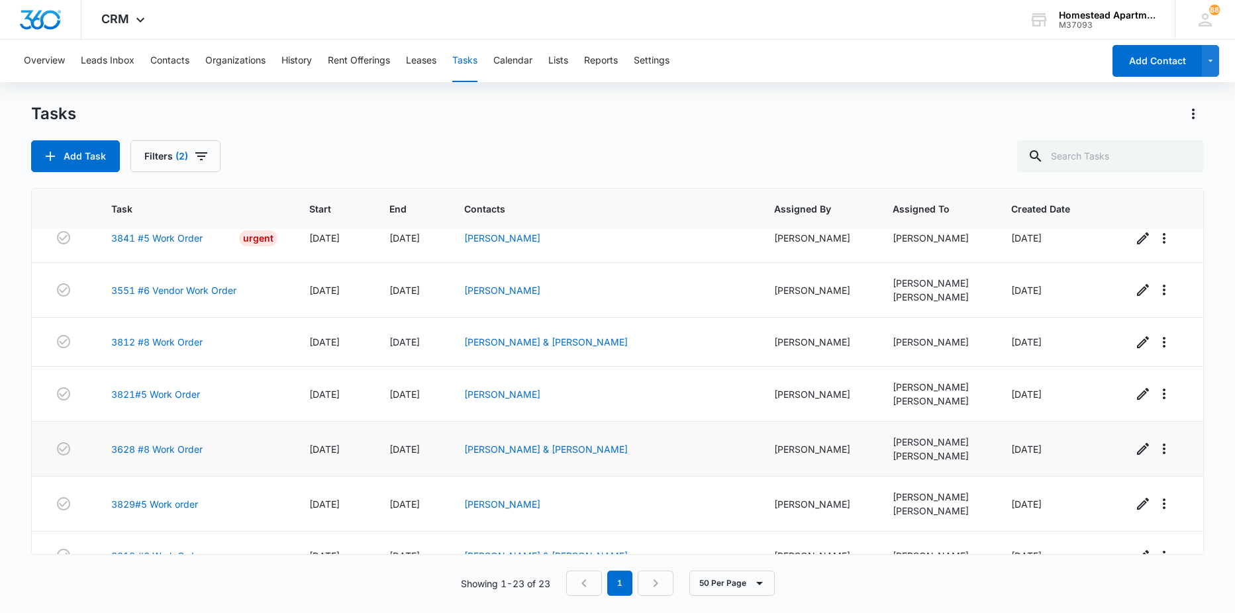
scroll to position [850, 0]
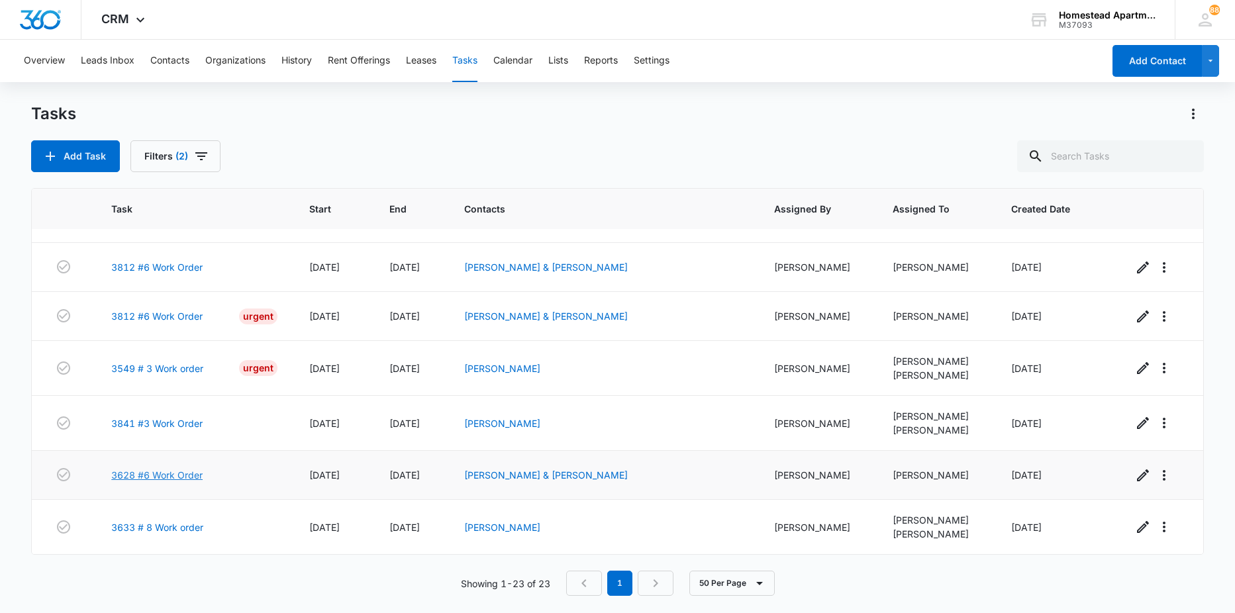
click at [168, 480] on link "3628 #6 Work Order" at bounding box center [156, 475] width 91 height 14
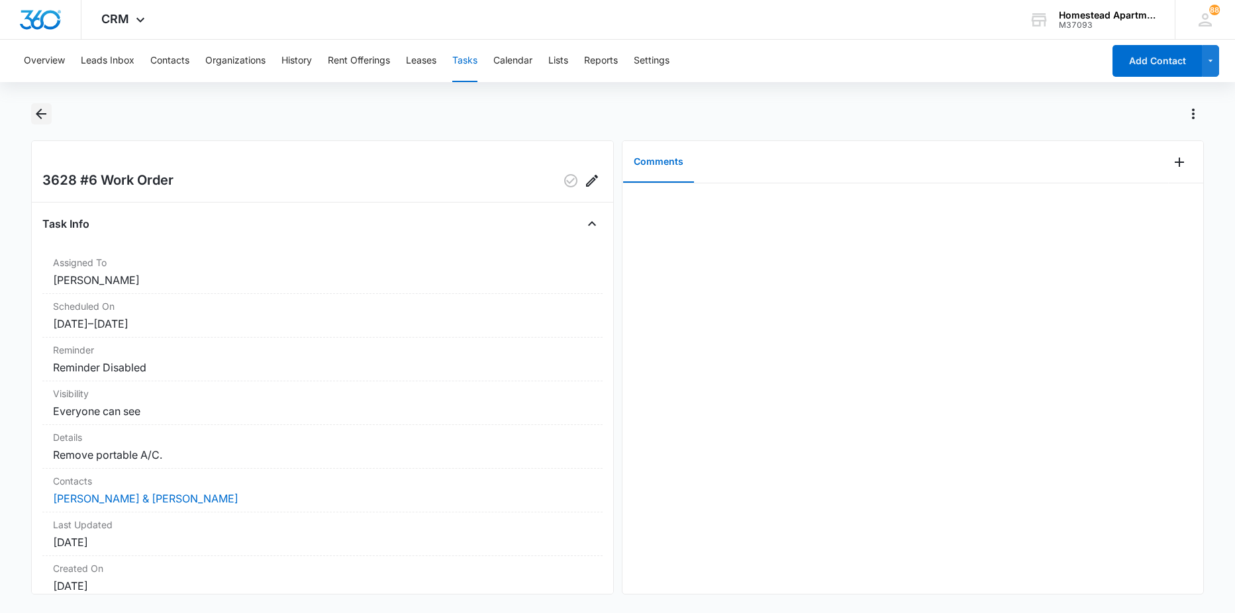
click at [40, 115] on icon "Back" at bounding box center [41, 114] width 16 height 16
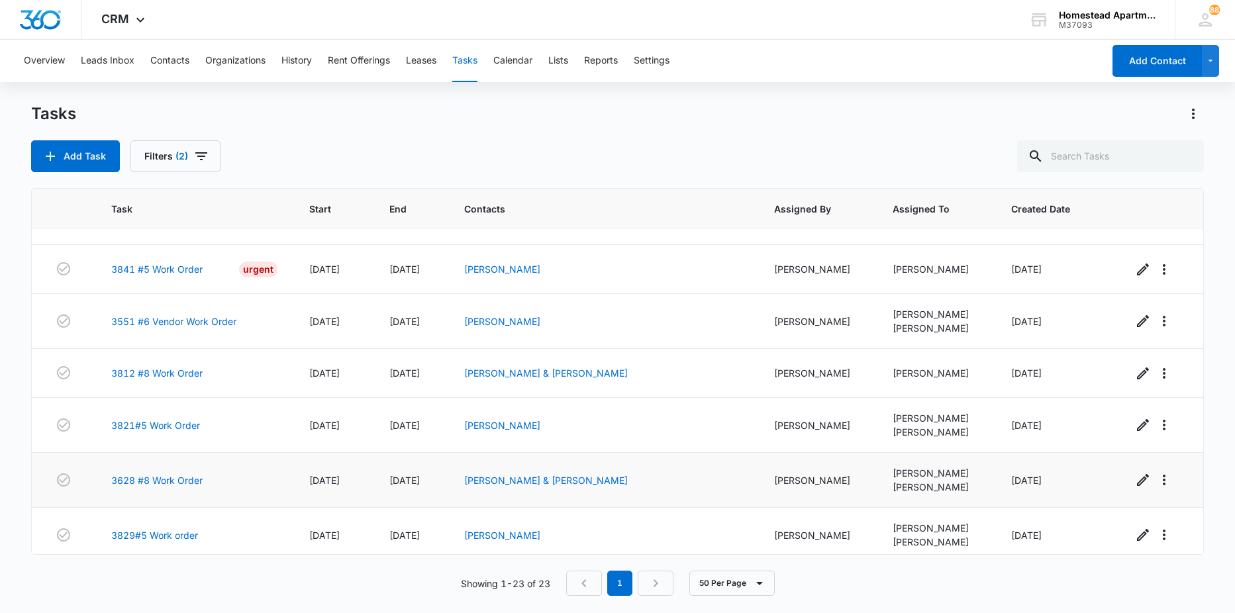
scroll to position [850, 0]
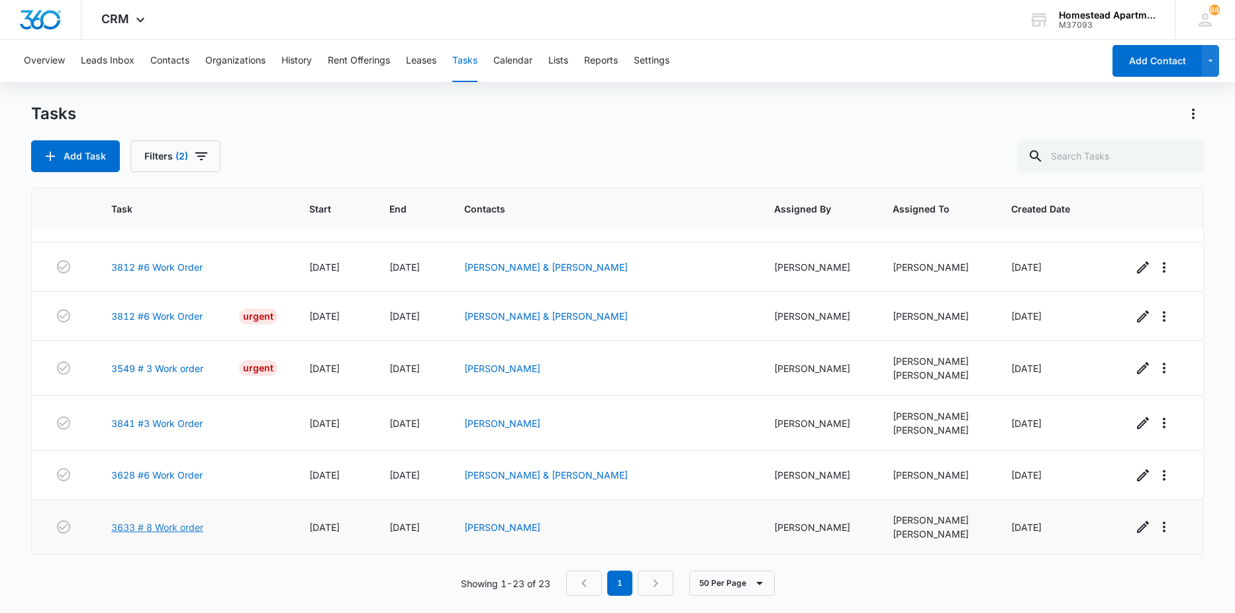
click at [183, 528] on link "3633 # 8 Work order" at bounding box center [157, 527] width 92 height 14
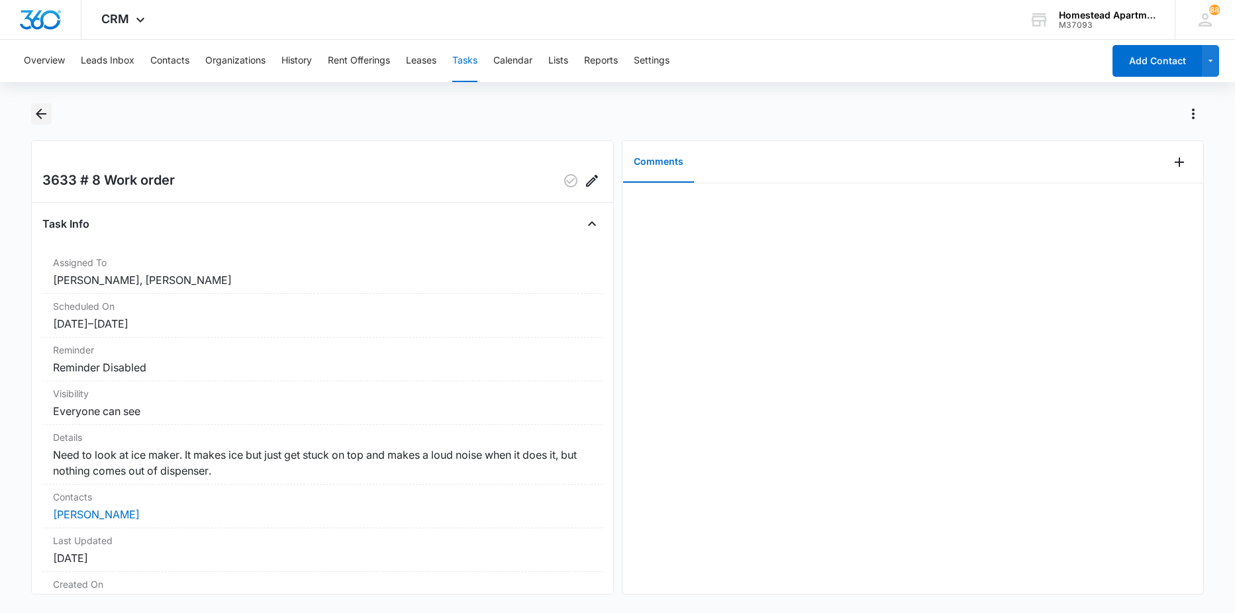
click at [39, 109] on icon "Back" at bounding box center [41, 114] width 16 height 16
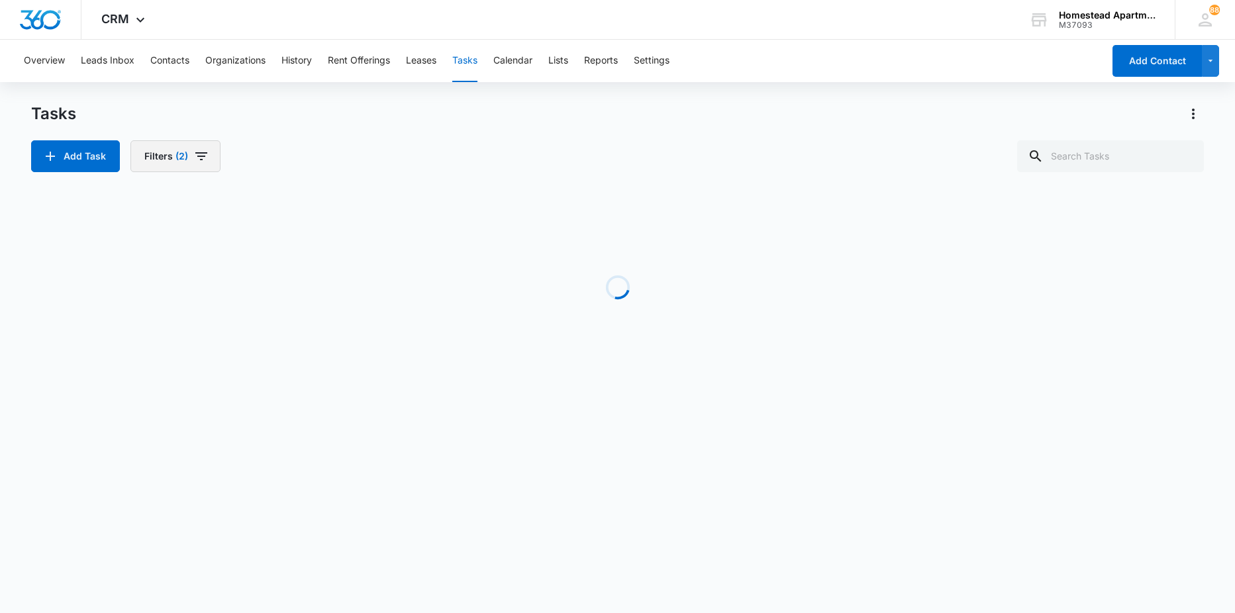
click at [179, 152] on span "(2)" at bounding box center [181, 156] width 13 height 9
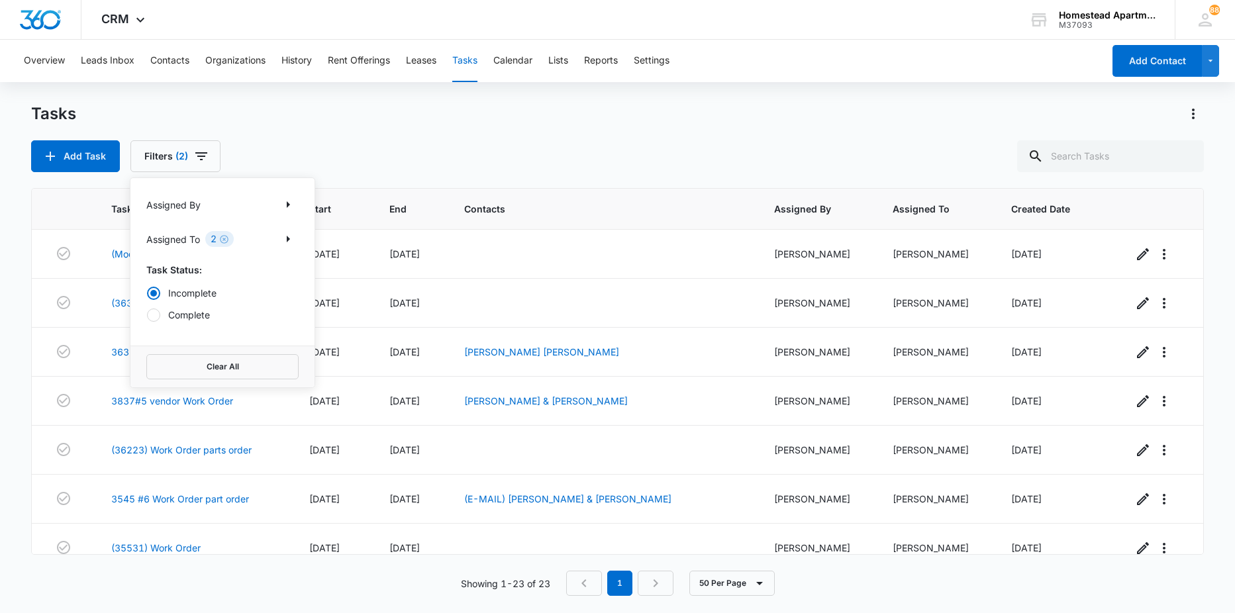
click at [197, 319] on label "Complete" at bounding box center [222, 315] width 152 height 14
click at [147, 315] on input "Complete" at bounding box center [146, 315] width 1 height 1
radio input "false"
radio input "true"
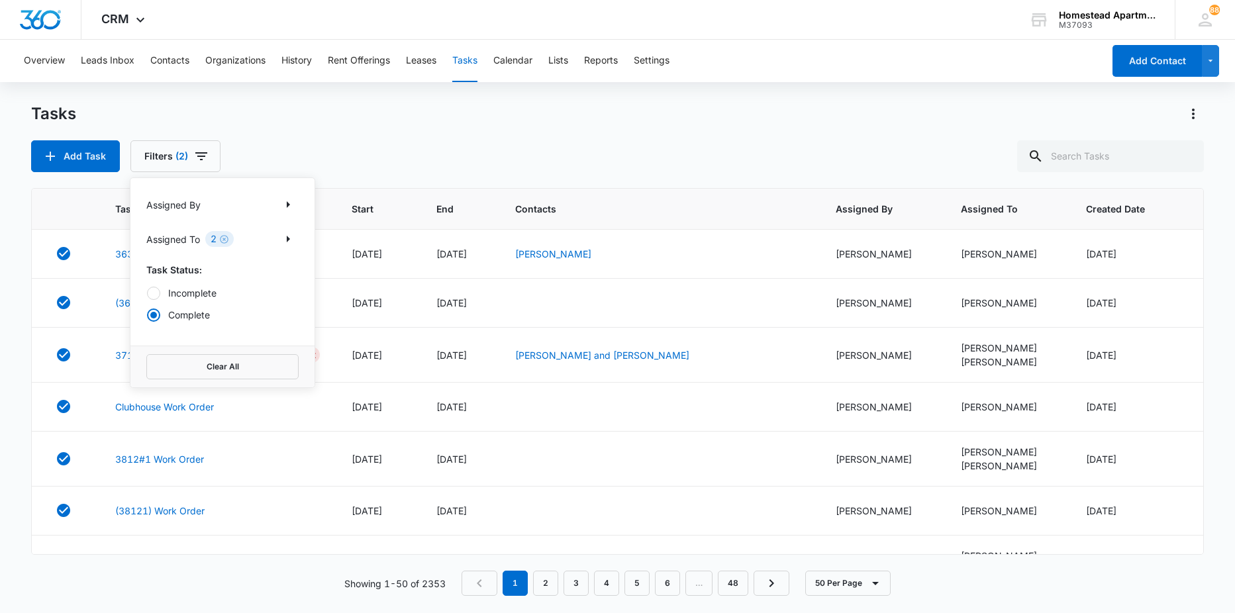
click at [503, 148] on div "Add Task Filters (2) Assigned By Assigned To 2 Task Status: Incomplete Complete…" at bounding box center [617, 156] width 1173 height 32
click at [160, 250] on link "3633 #8 Work Order" at bounding box center [160, 254] width 91 height 14
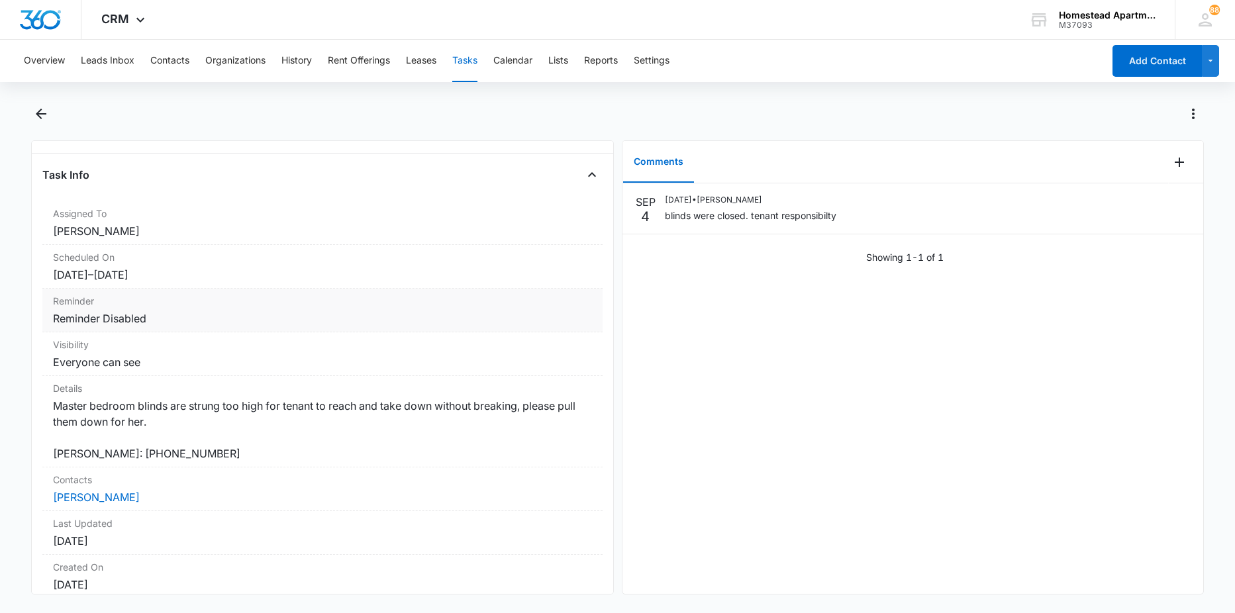
scroll to position [145, 0]
